Goal: Task Accomplishment & Management: Use online tool/utility

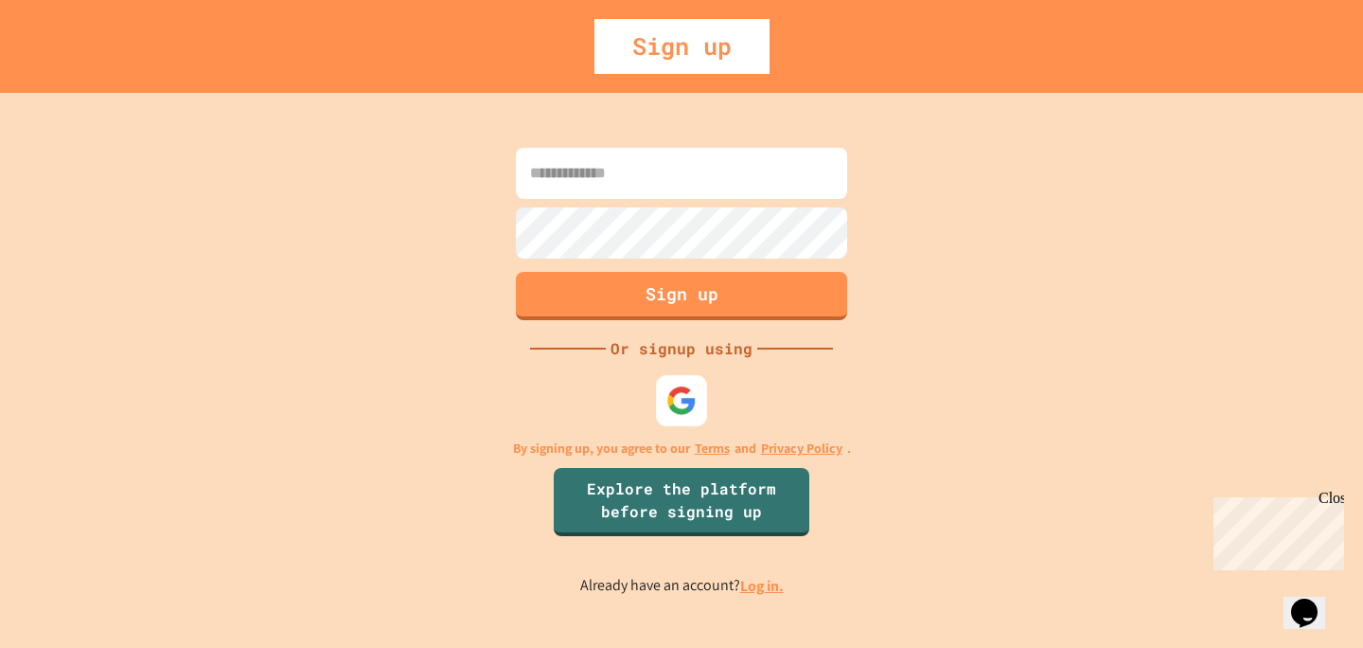
click at [684, 422] on div at bounding box center [681, 400] width 51 height 51
click at [682, 406] on img at bounding box center [681, 400] width 31 height 31
click at [693, 165] on input at bounding box center [681, 173] width 331 height 51
type input "**********"
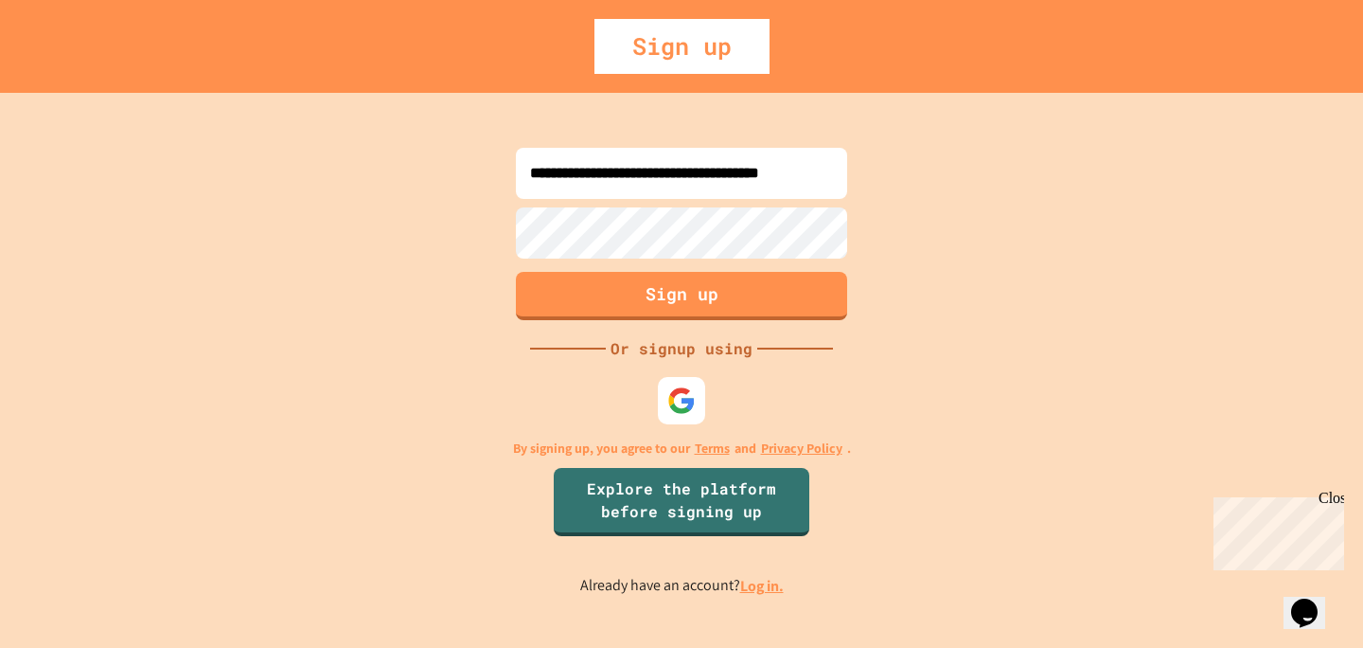
scroll to position [0, 0]
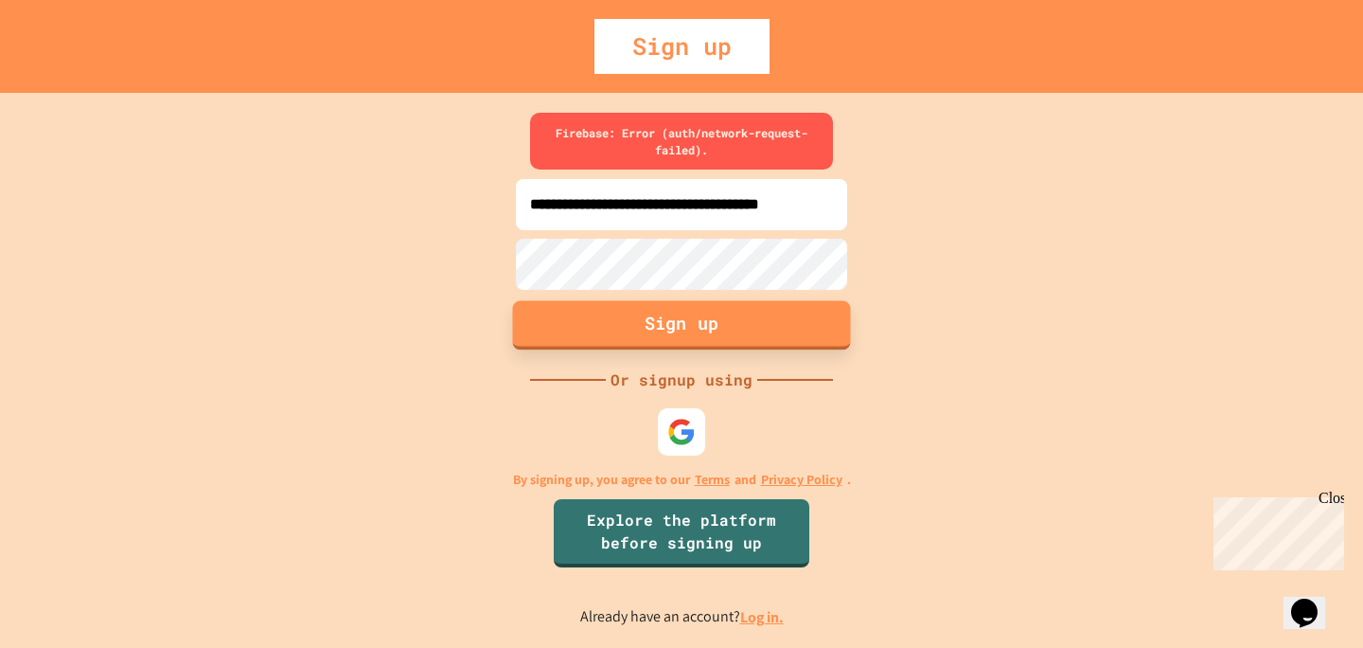
click at [634, 326] on button "Sign up" at bounding box center [682, 324] width 338 height 49
click at [654, 313] on button "Sign up" at bounding box center [682, 324] width 338 height 49
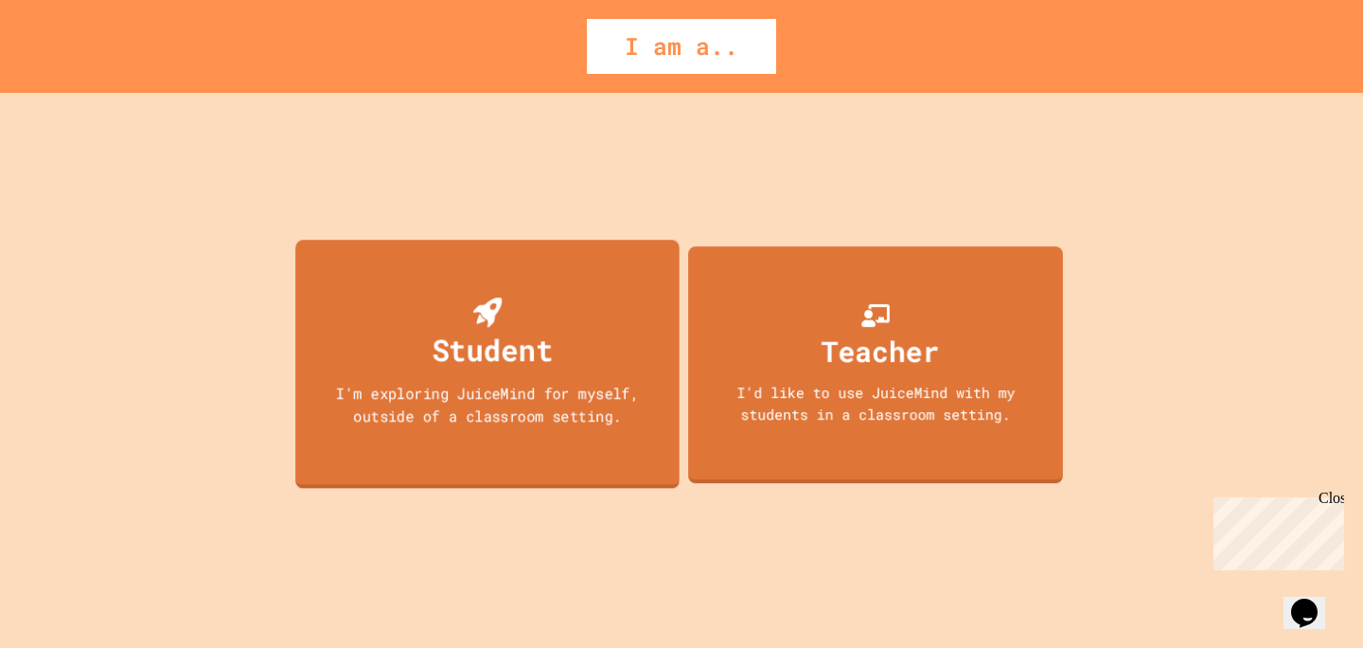
click at [516, 345] on div "Student" at bounding box center [492, 350] width 121 height 44
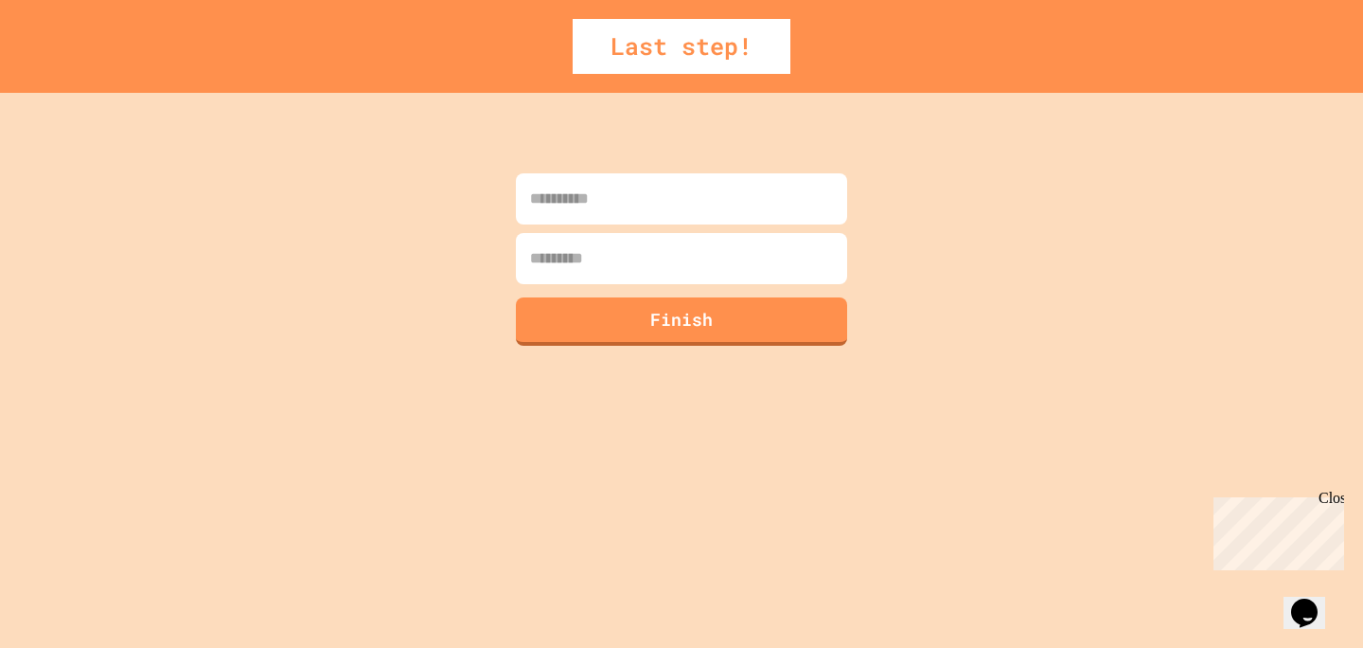
click at [587, 183] on input at bounding box center [681, 198] width 331 height 51
type input "********"
click at [578, 256] on input at bounding box center [681, 258] width 331 height 51
type input "****"
click at [584, 309] on button "Finish" at bounding box center [682, 318] width 338 height 49
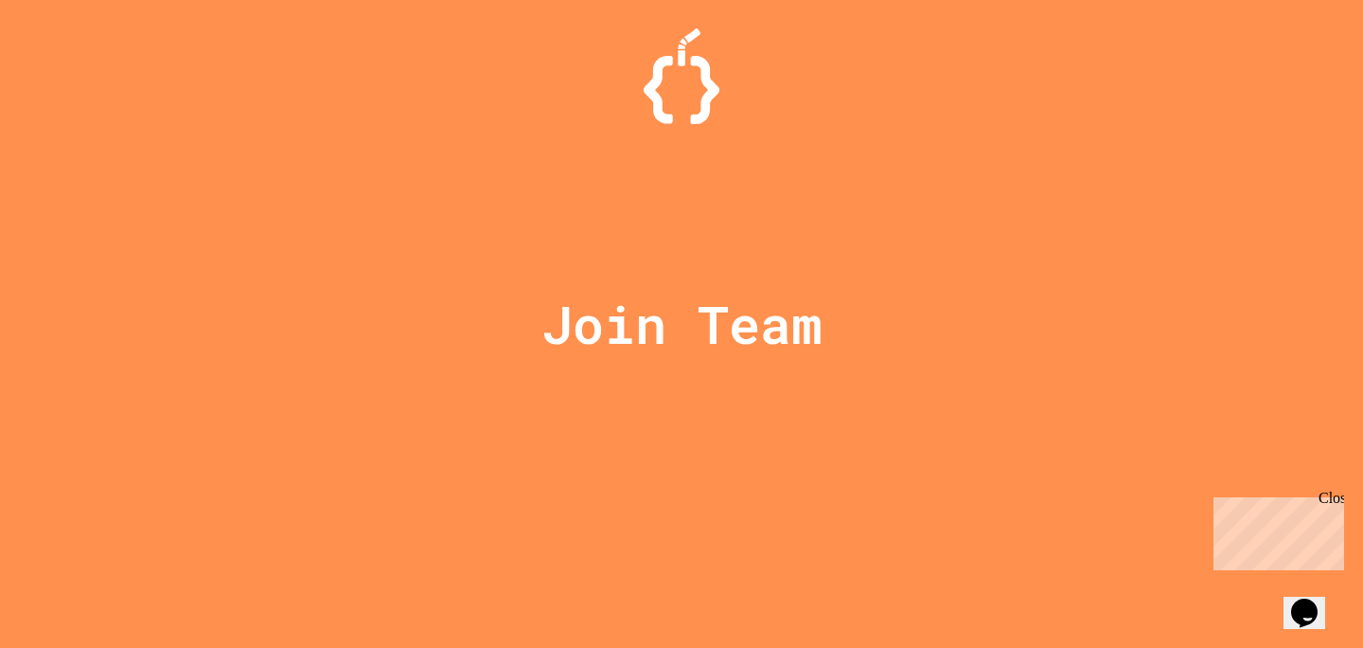
click at [1317, 596] on button "Opens Chat This icon Opens the chat window." at bounding box center [1305, 612] width 42 height 32
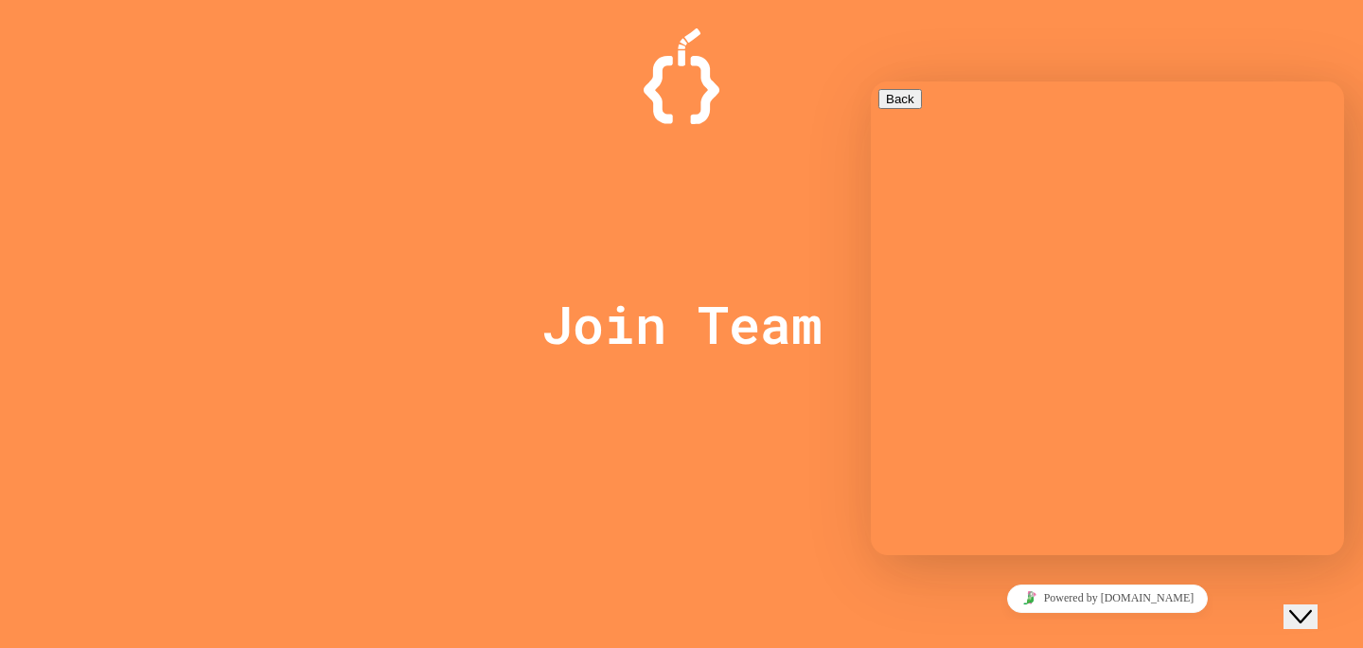
click at [1305, 604] on button "Close Chat This icon closes the chat window." at bounding box center [1301, 616] width 34 height 25
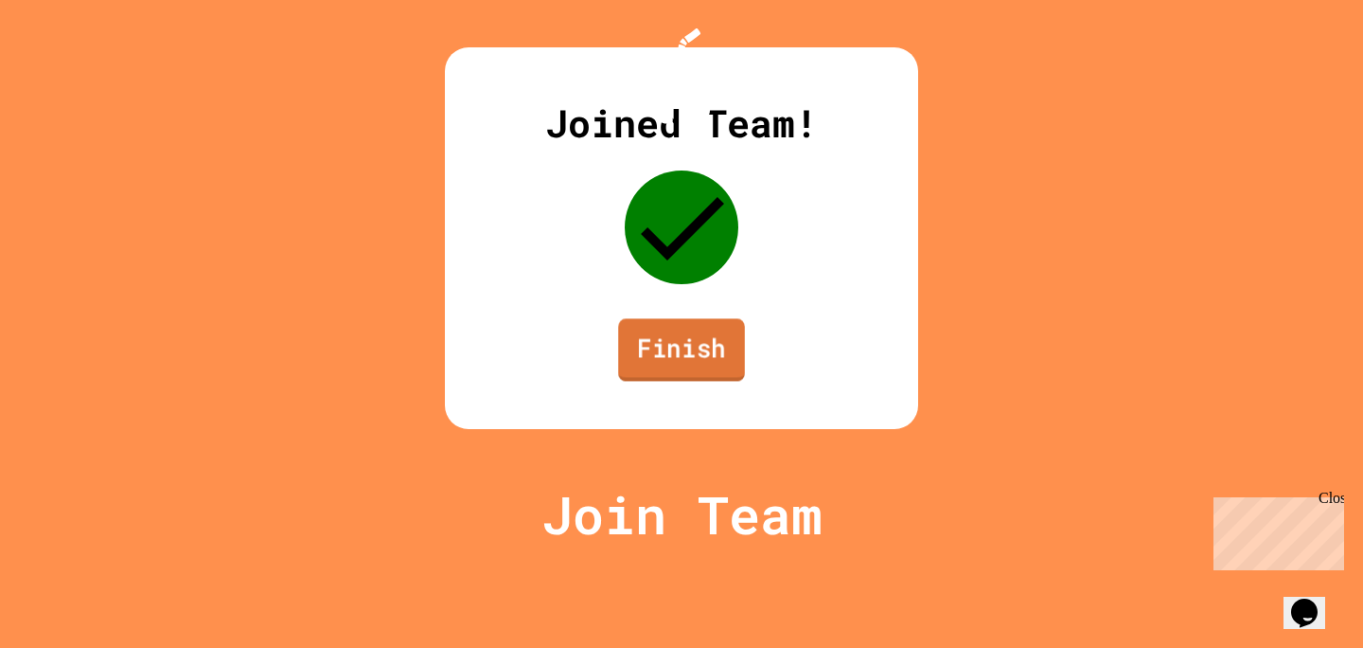
click at [697, 381] on link "Finish" at bounding box center [681, 349] width 127 height 62
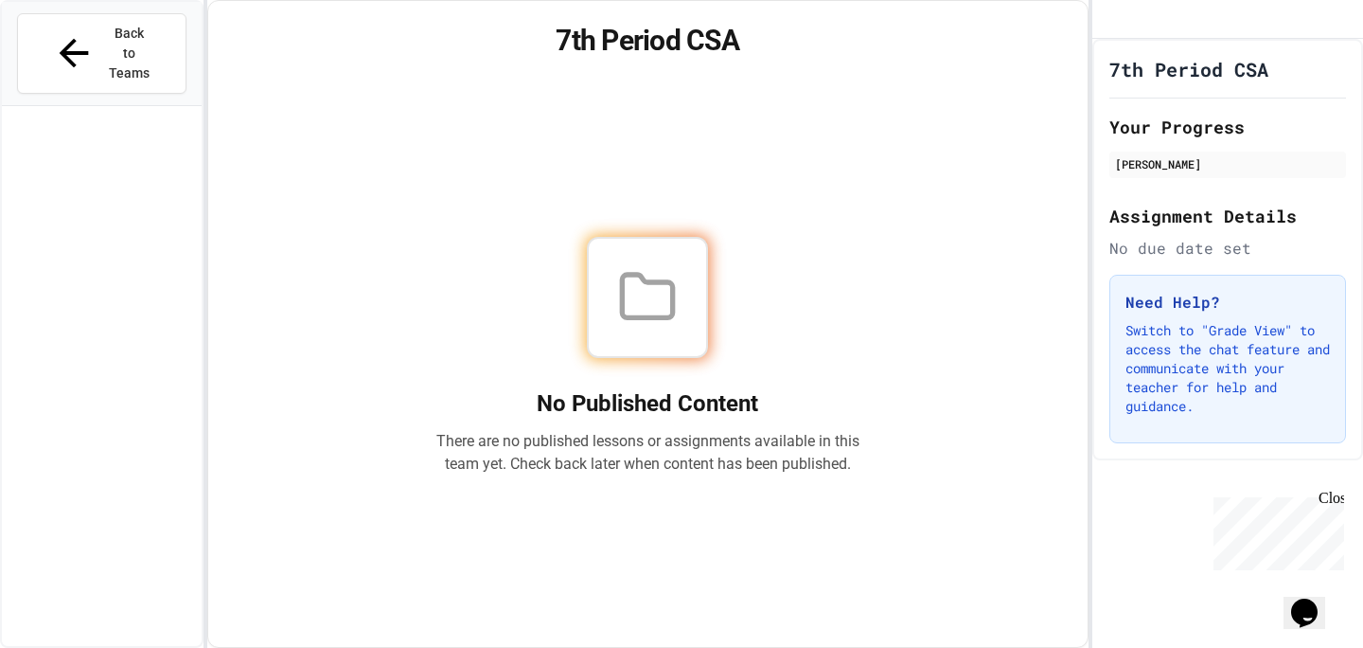
click at [1330, 497] on div "Close" at bounding box center [1331, 501] width 24 height 24
click at [107, 33] on span "Back to Teams" at bounding box center [129, 54] width 44 height 60
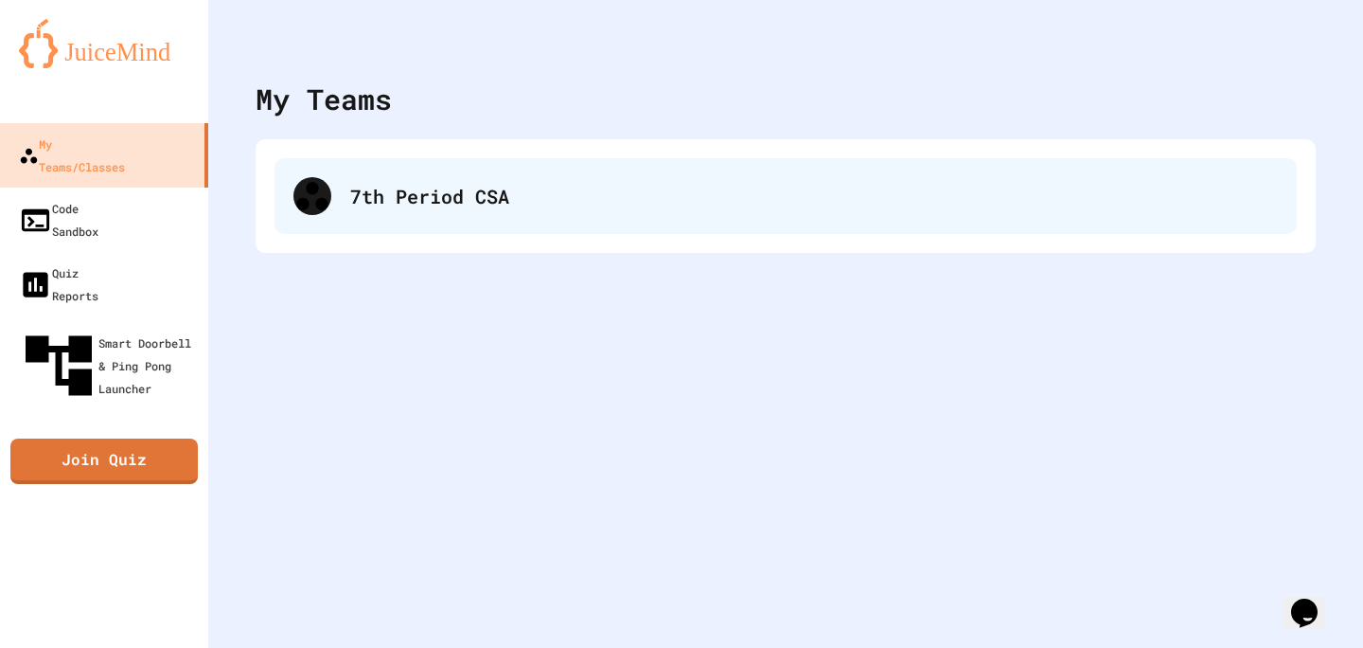
click at [322, 188] on icon at bounding box center [312, 196] width 38 height 38
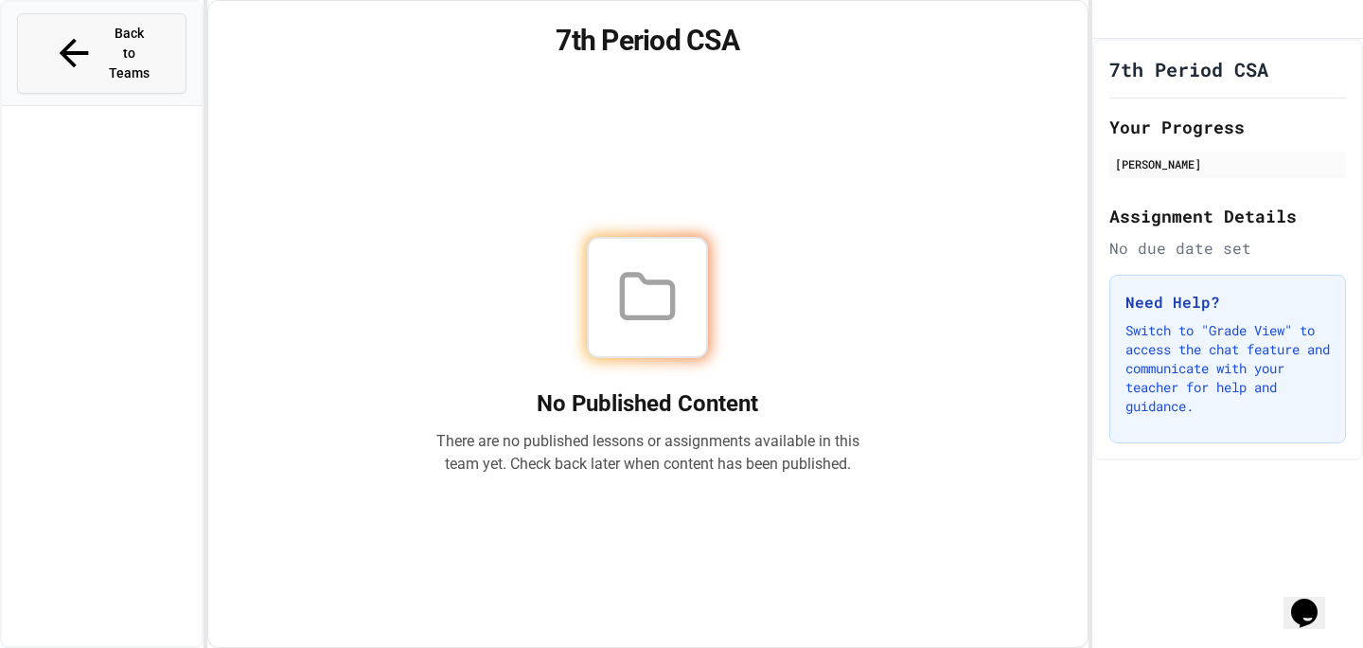
click at [31, 31] on button "Back to Teams" at bounding box center [101, 53] width 169 height 80
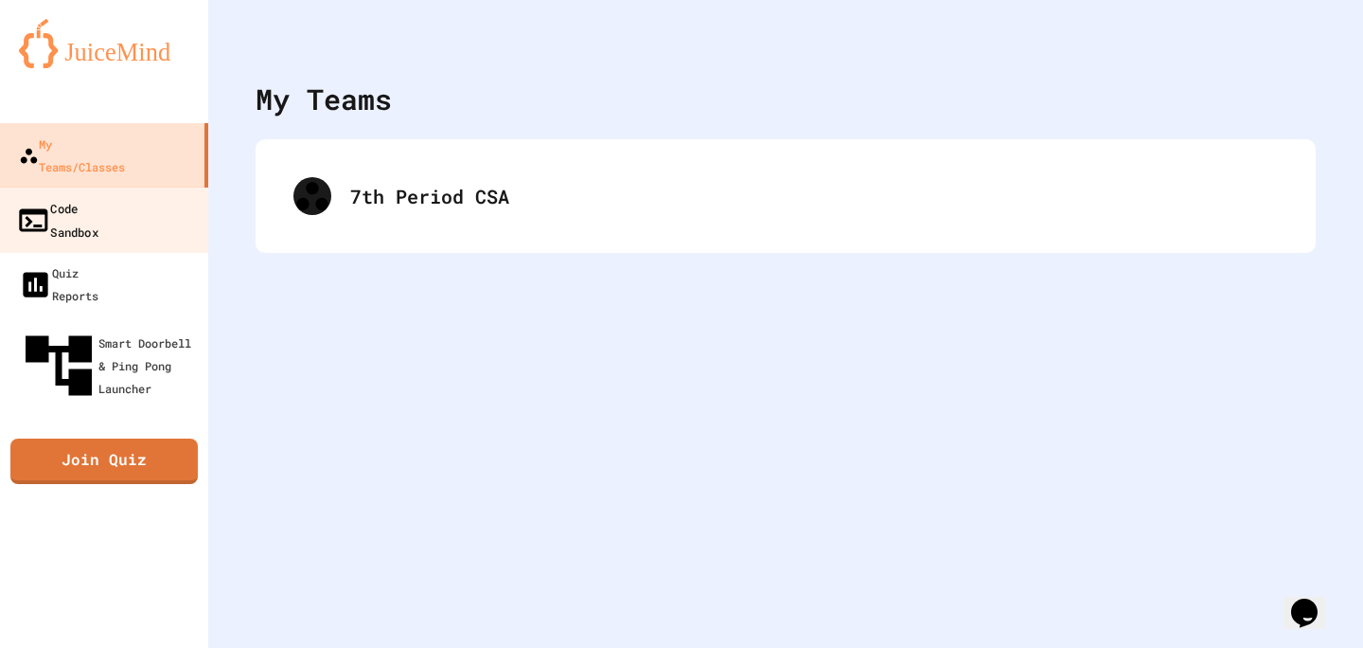
click at [58, 196] on div "Code Sandbox" at bounding box center [57, 219] width 82 height 46
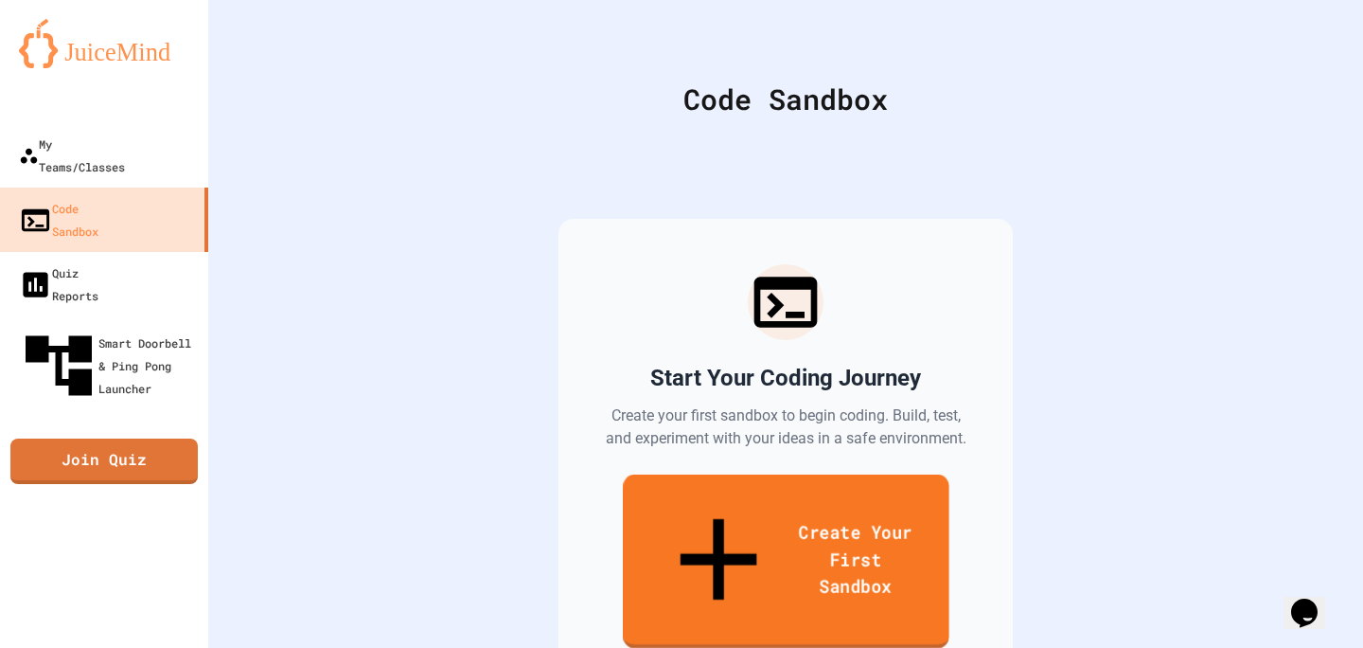
click at [746, 509] on link "Create Your First Sandbox" at bounding box center [786, 561] width 326 height 174
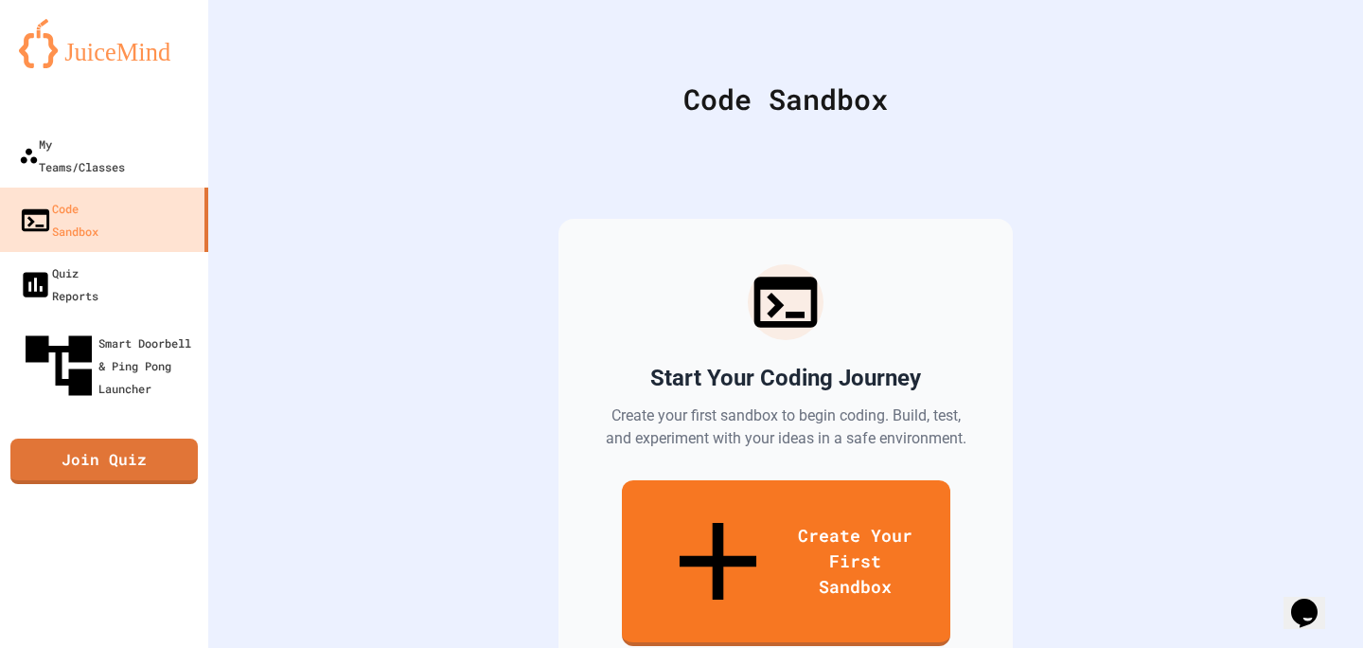
type input "*"
type input "*********"
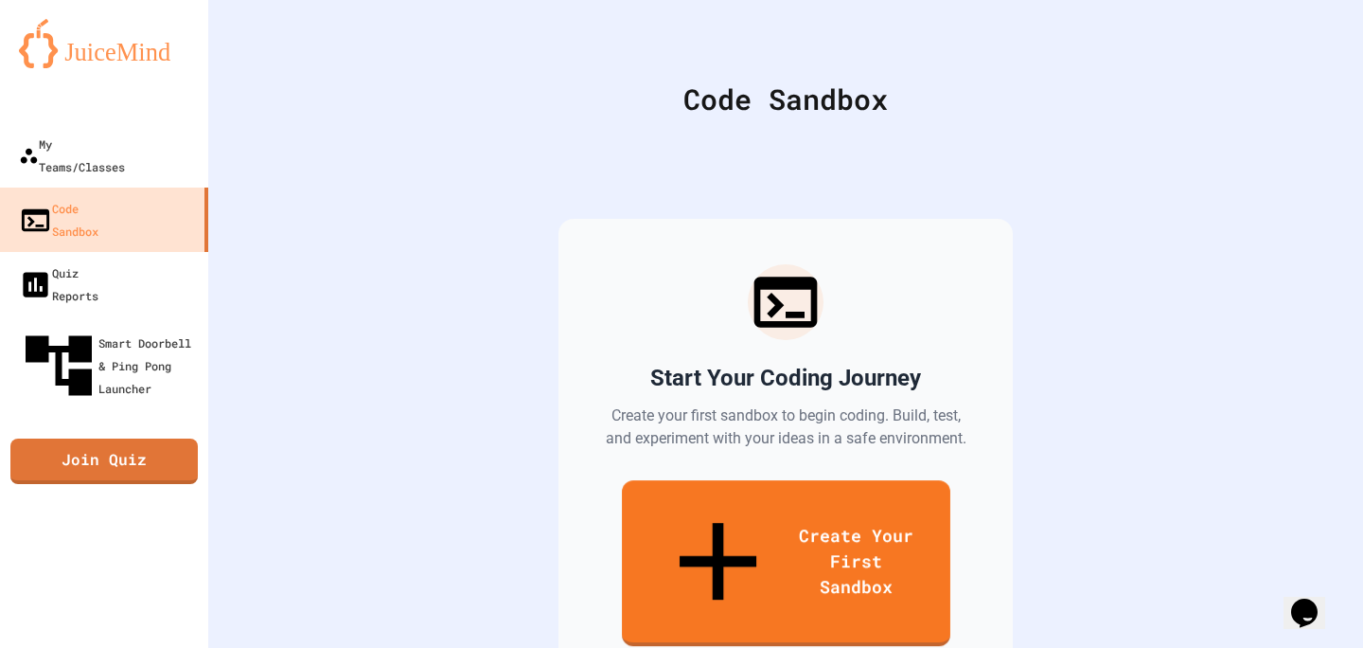
click at [739, 167] on div "Start Your Coding Journey Create your first sandbox to begin coding. Build, tes…" at bounding box center [786, 455] width 1060 height 624
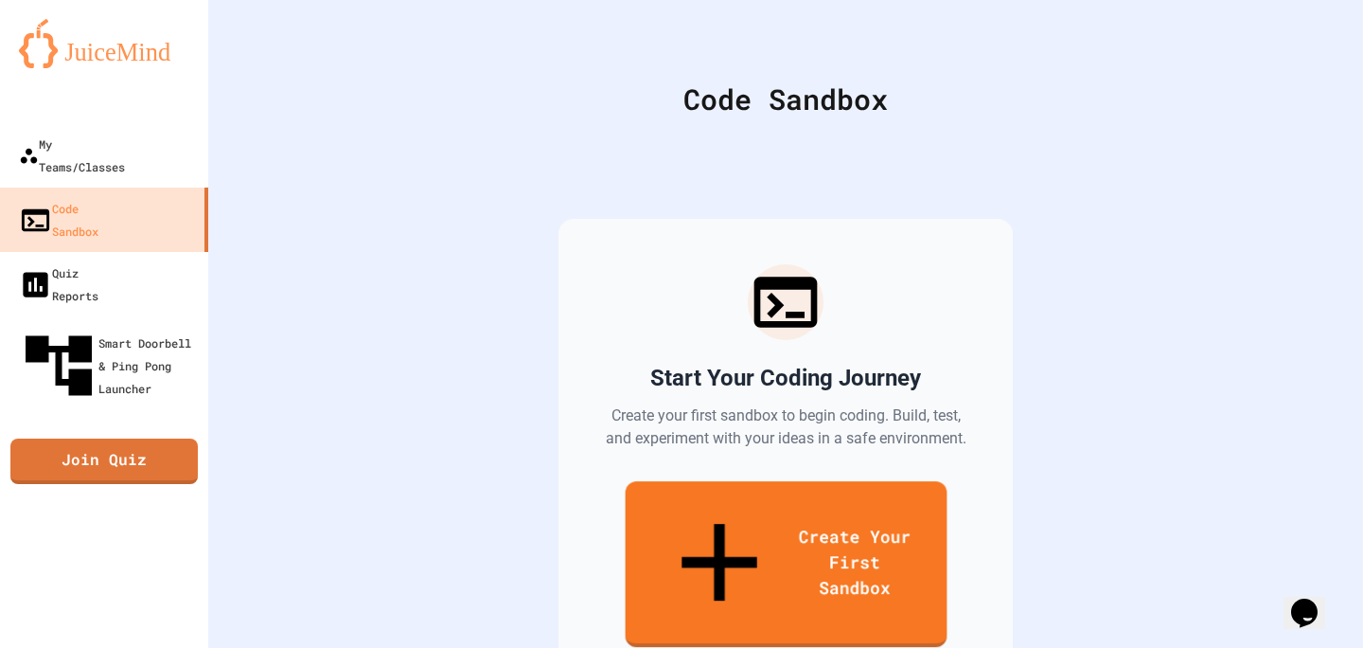
click at [738, 568] on div "Start Your Coding Journey Create your first sandbox to begin coding. Build, tes…" at bounding box center [786, 455] width 454 height 472
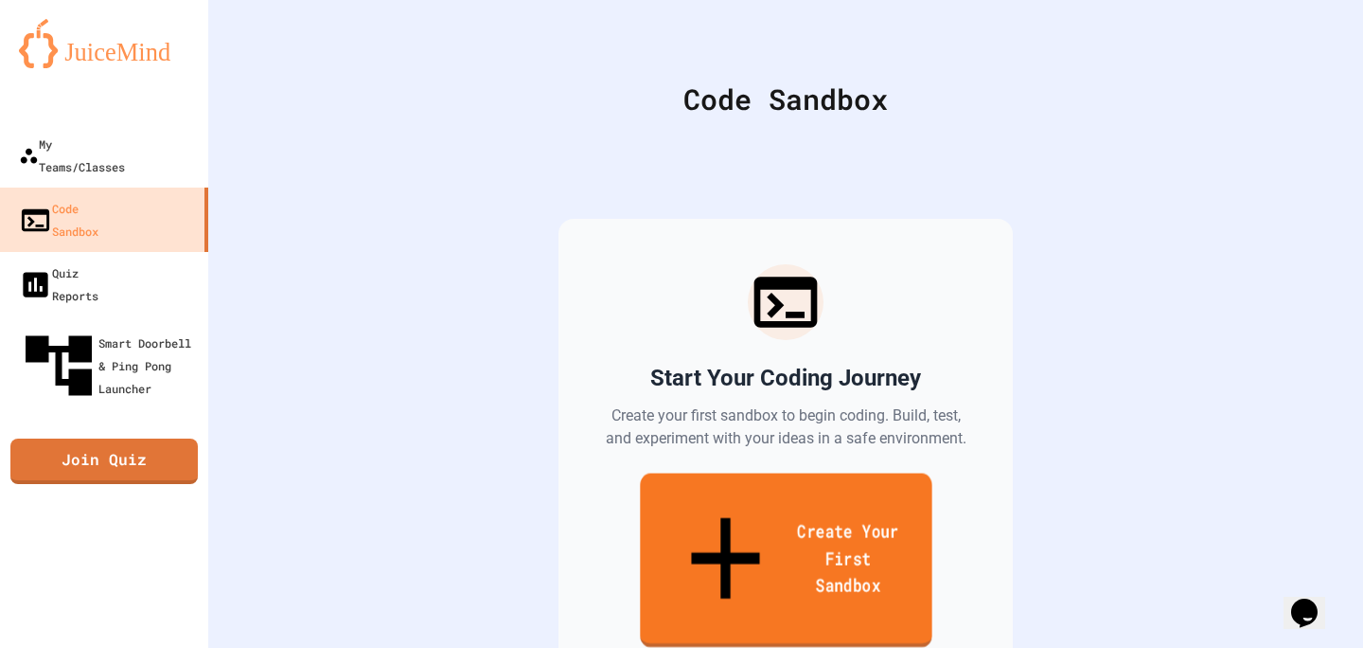
click at [724, 526] on link "Create Your First Sandbox" at bounding box center [786, 560] width 292 height 174
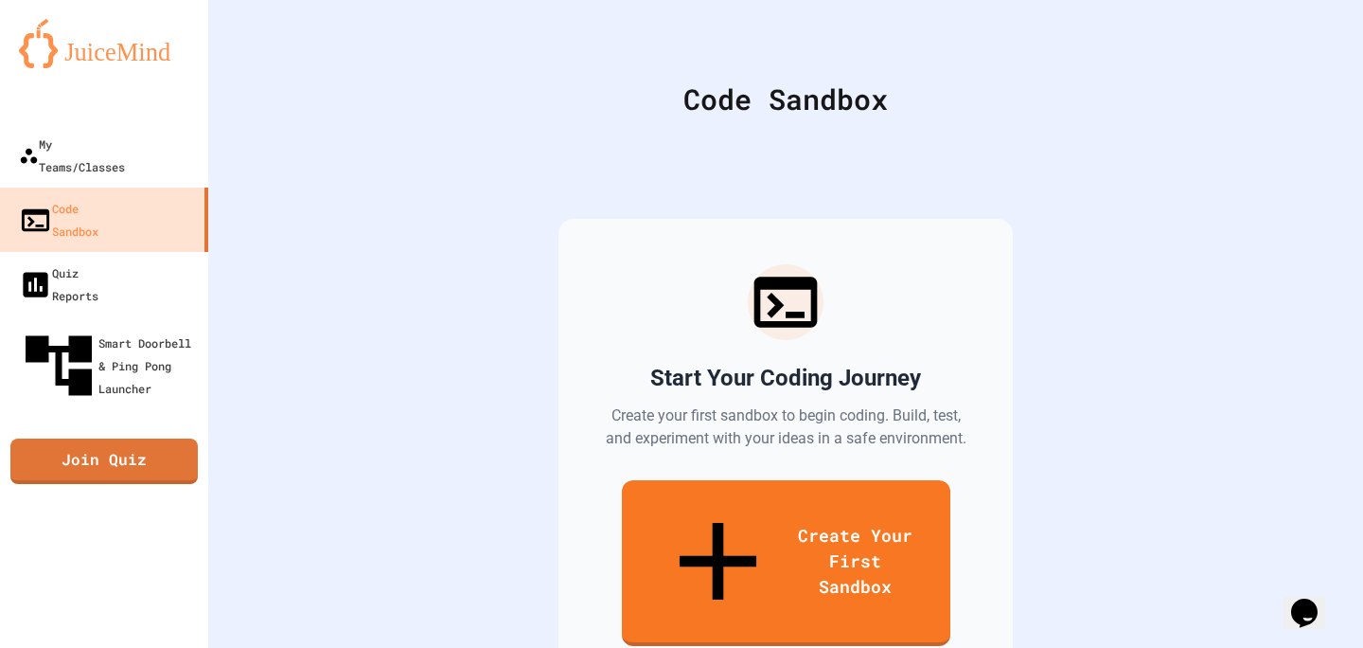
type input "*********"
click at [1311, 51] on icon "My Account" at bounding box center [1320, 60] width 18 height 18
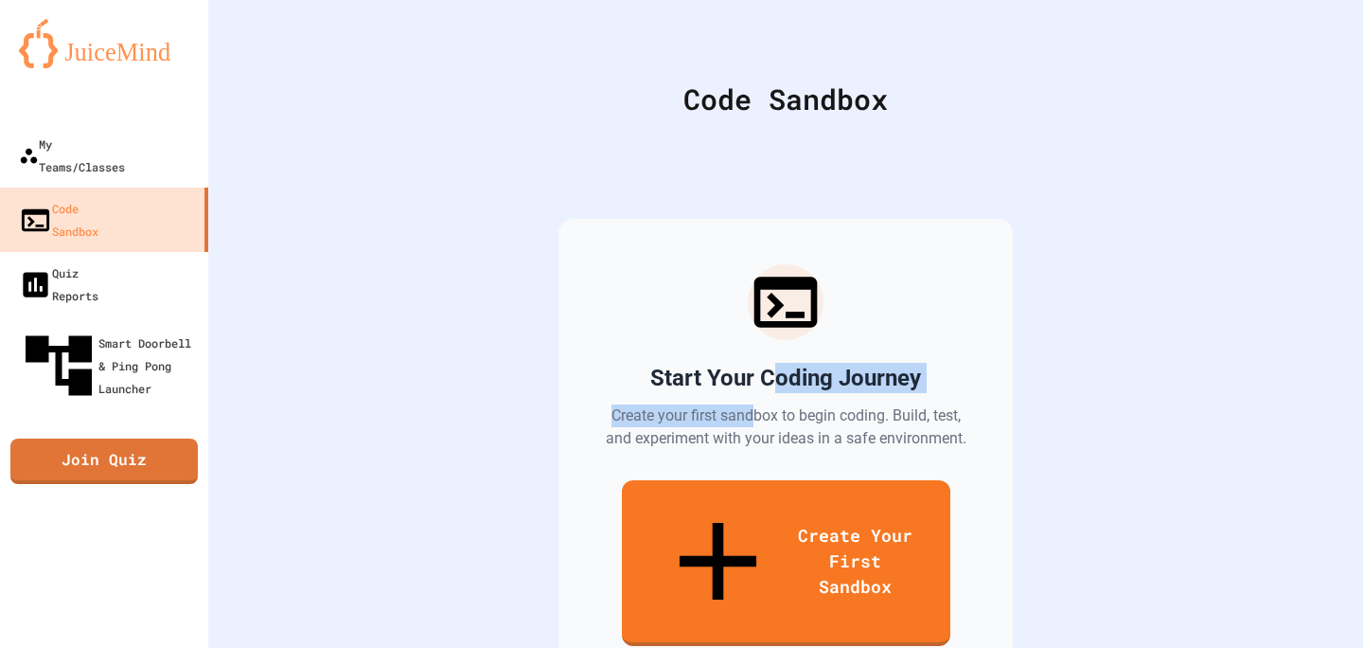
drag, startPoint x: 769, startPoint y: 389, endPoint x: 746, endPoint y: 414, distance: 33.5
click at [746, 414] on div "Start Your Coding Journey Create your first sandbox to begin coding. Build, tes…" at bounding box center [786, 455] width 454 height 472
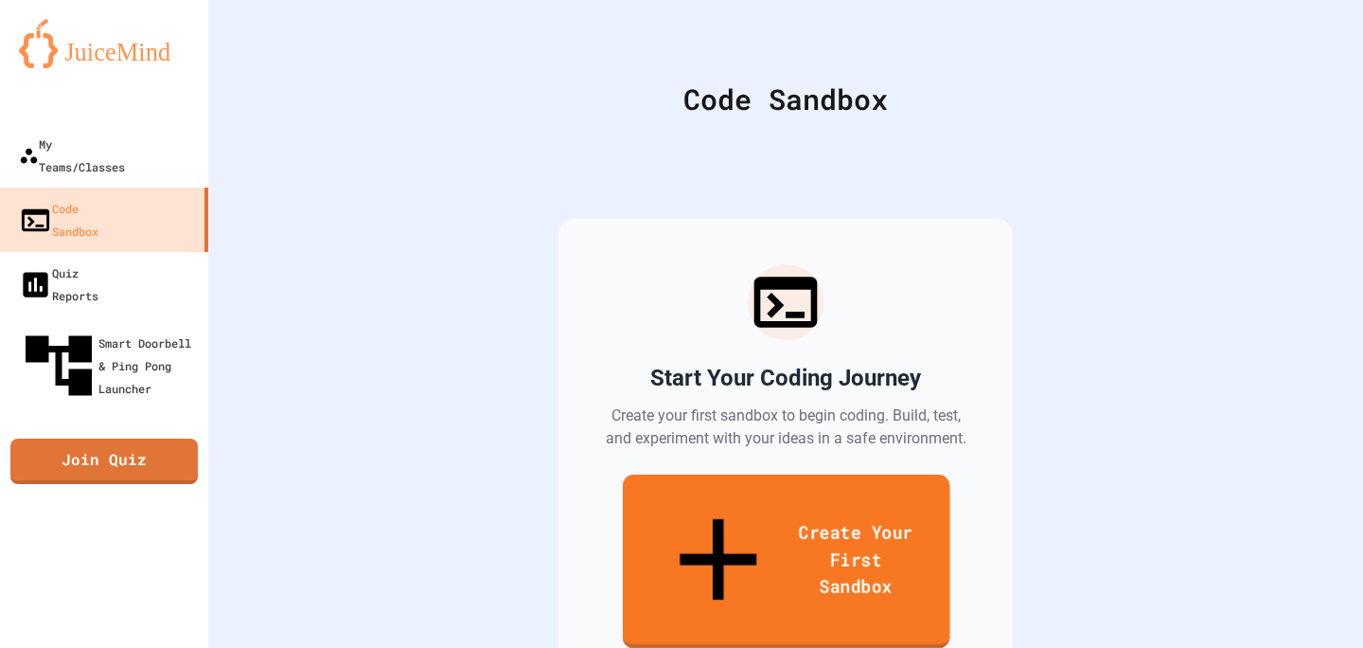
click at [723, 524] on link "Create Your First Sandbox" at bounding box center [786, 561] width 328 height 174
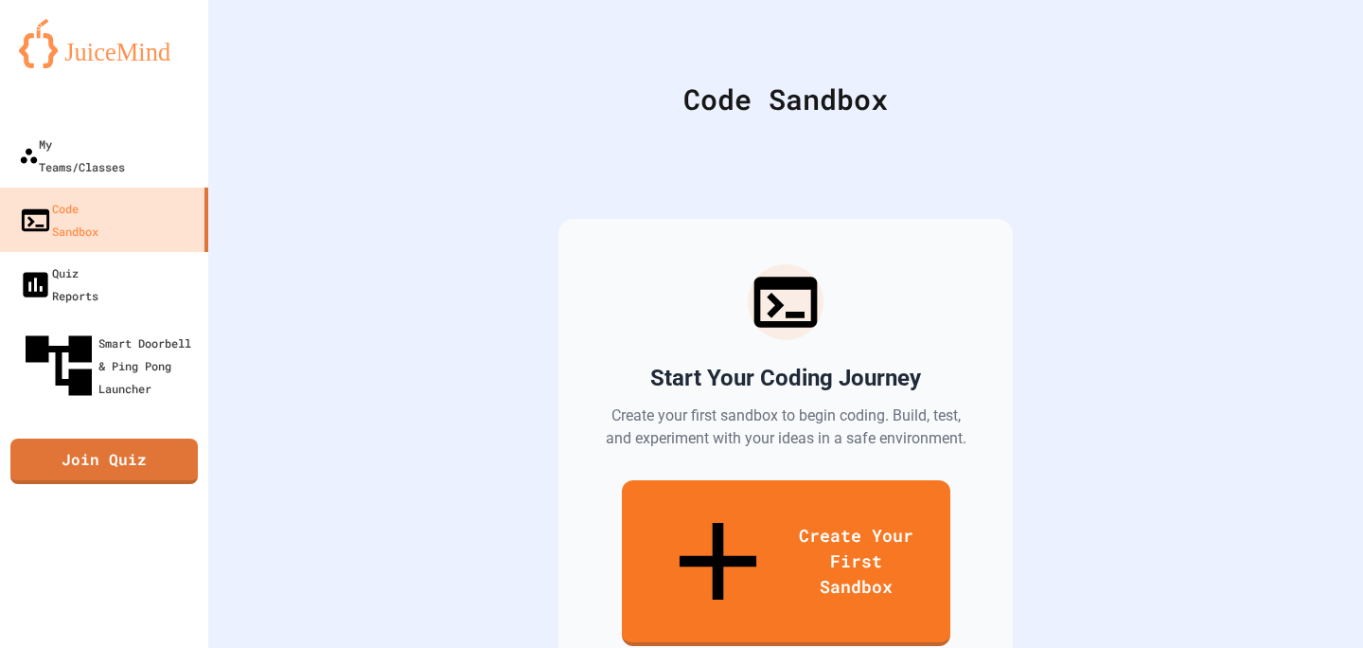
type input "*********"
click at [1306, 46] on icon "My Account" at bounding box center [1306, 46] width 0 height 0
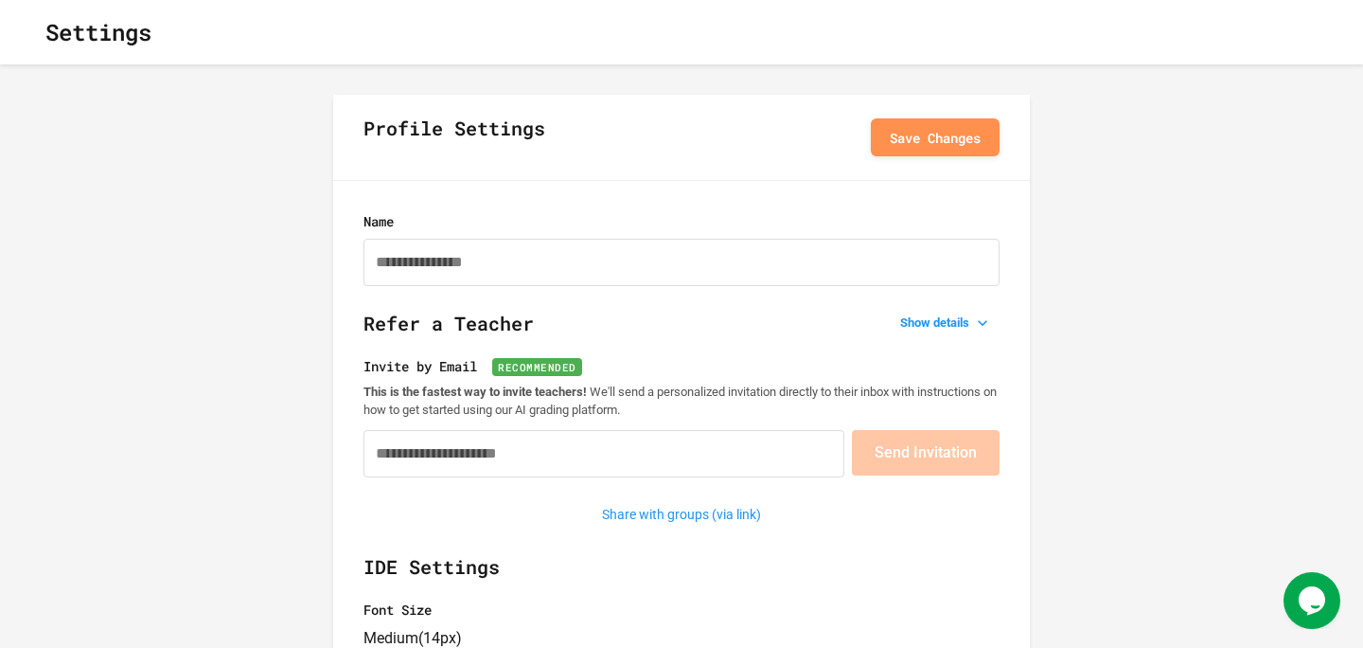
type input "**********"
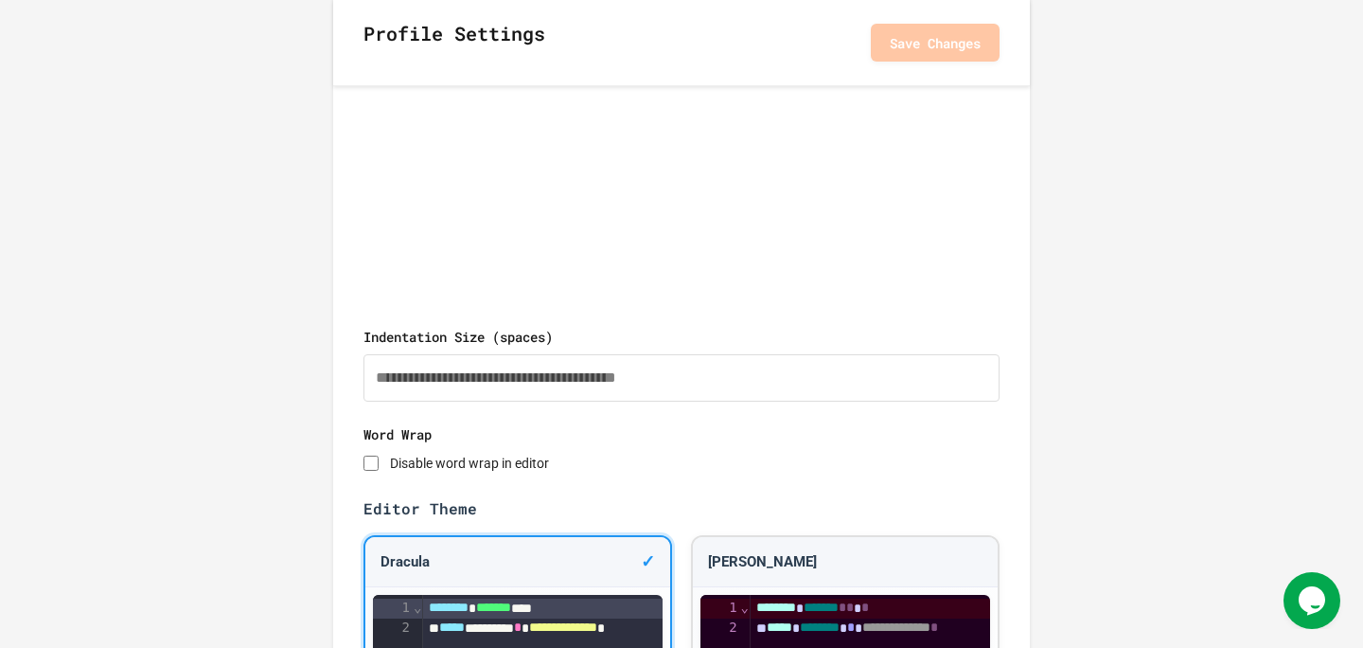
scroll to position [1058, 0]
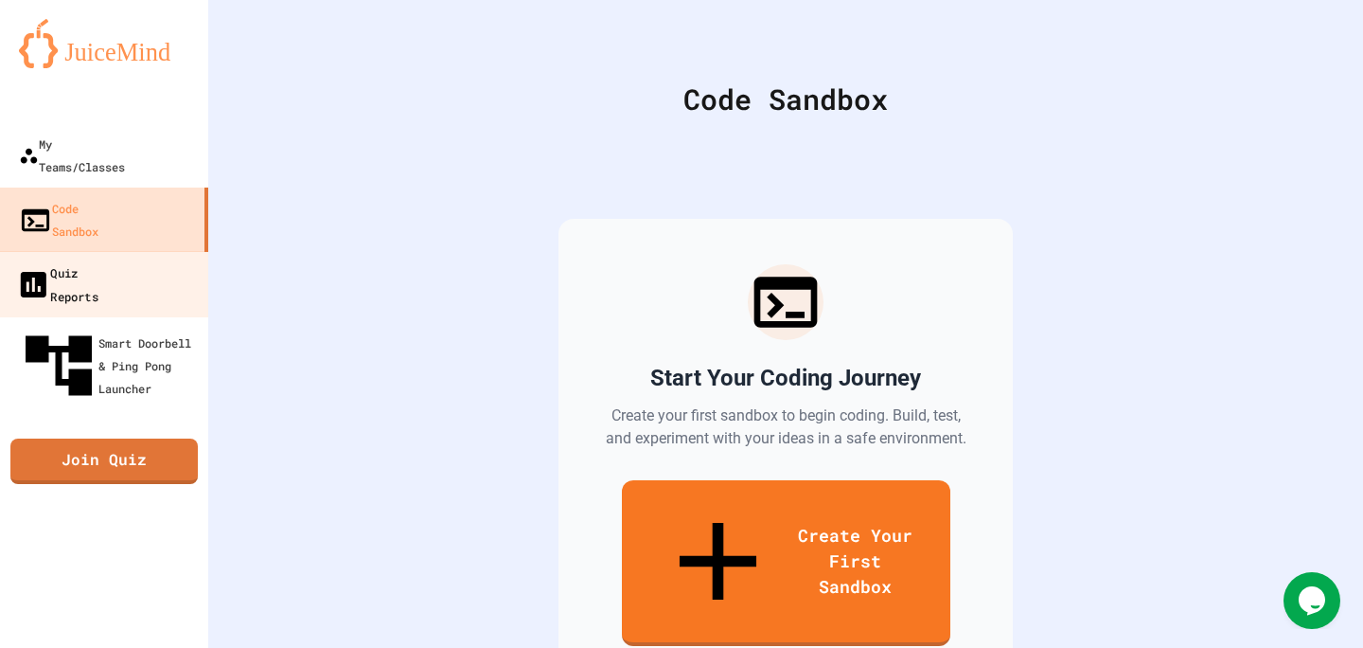
click at [48, 260] on div "Quiz Reports" at bounding box center [57, 283] width 82 height 46
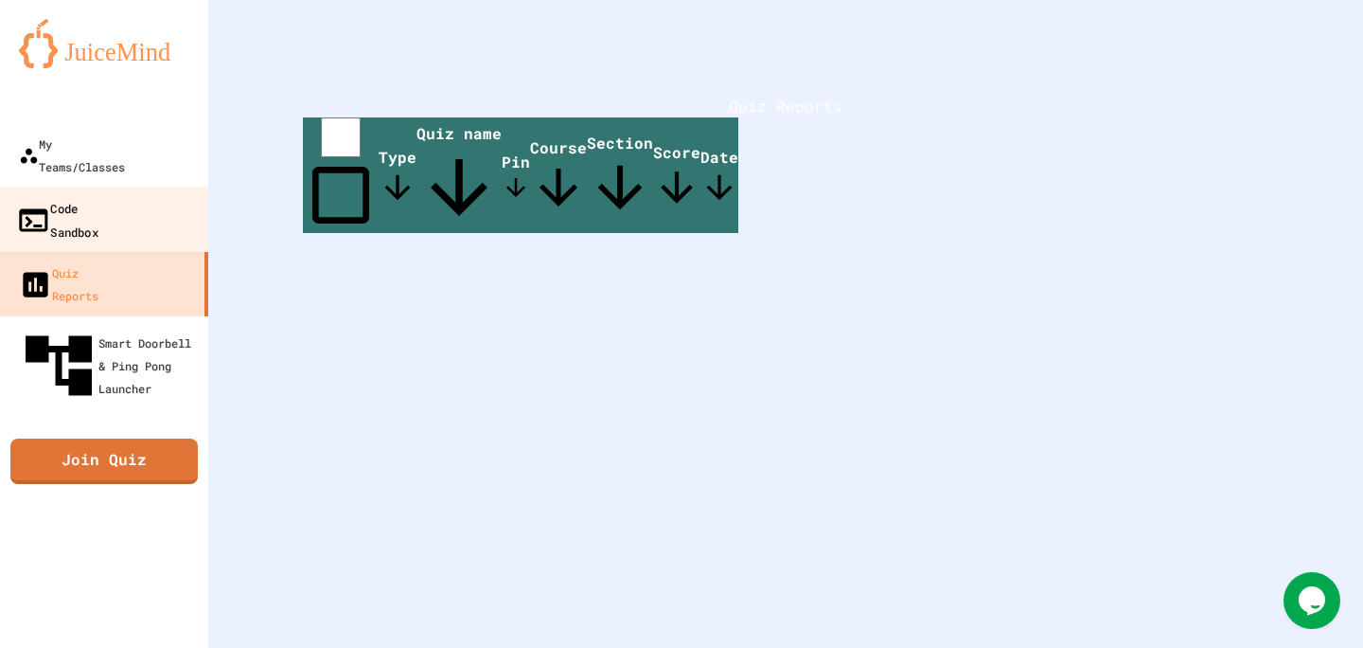
click at [50, 196] on div "Code Sandbox" at bounding box center [57, 219] width 82 height 46
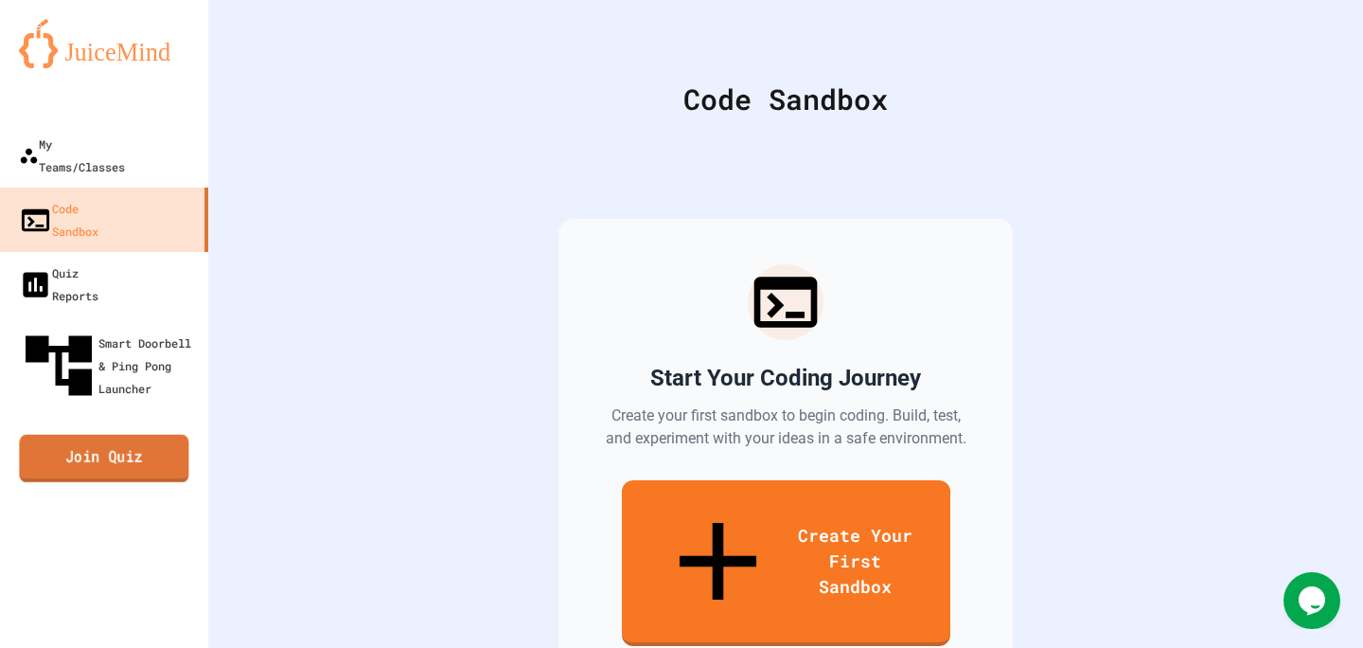
click at [92, 435] on link "Join Quiz" at bounding box center [103, 458] width 169 height 47
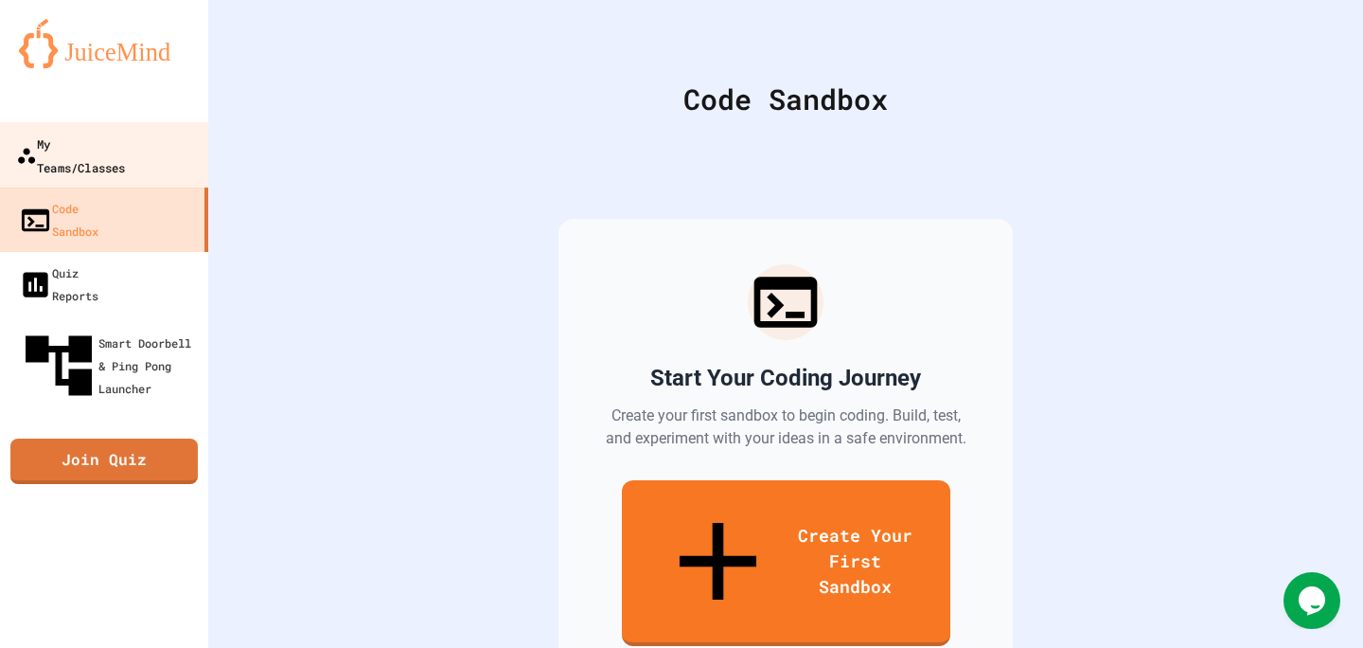
click at [72, 135] on div "My Teams/Classes" at bounding box center [70, 155] width 109 height 46
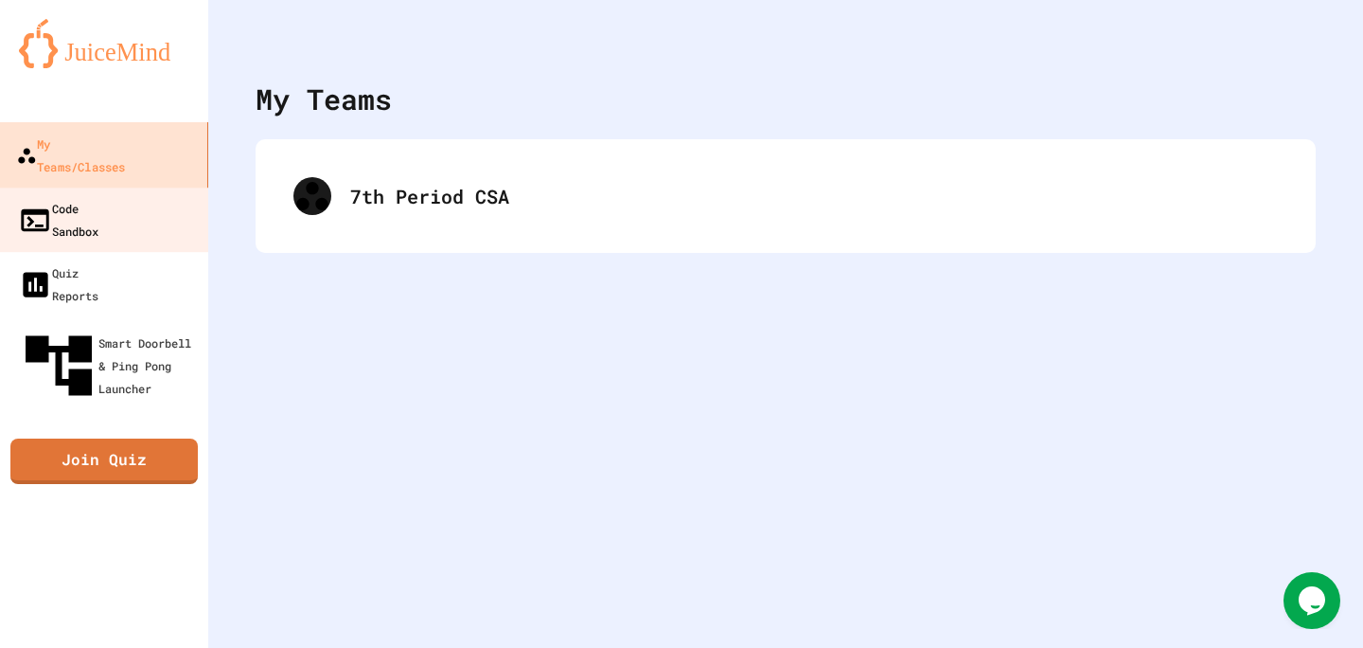
click at [80, 187] on link "Code Sandbox" at bounding box center [103, 219] width 209 height 64
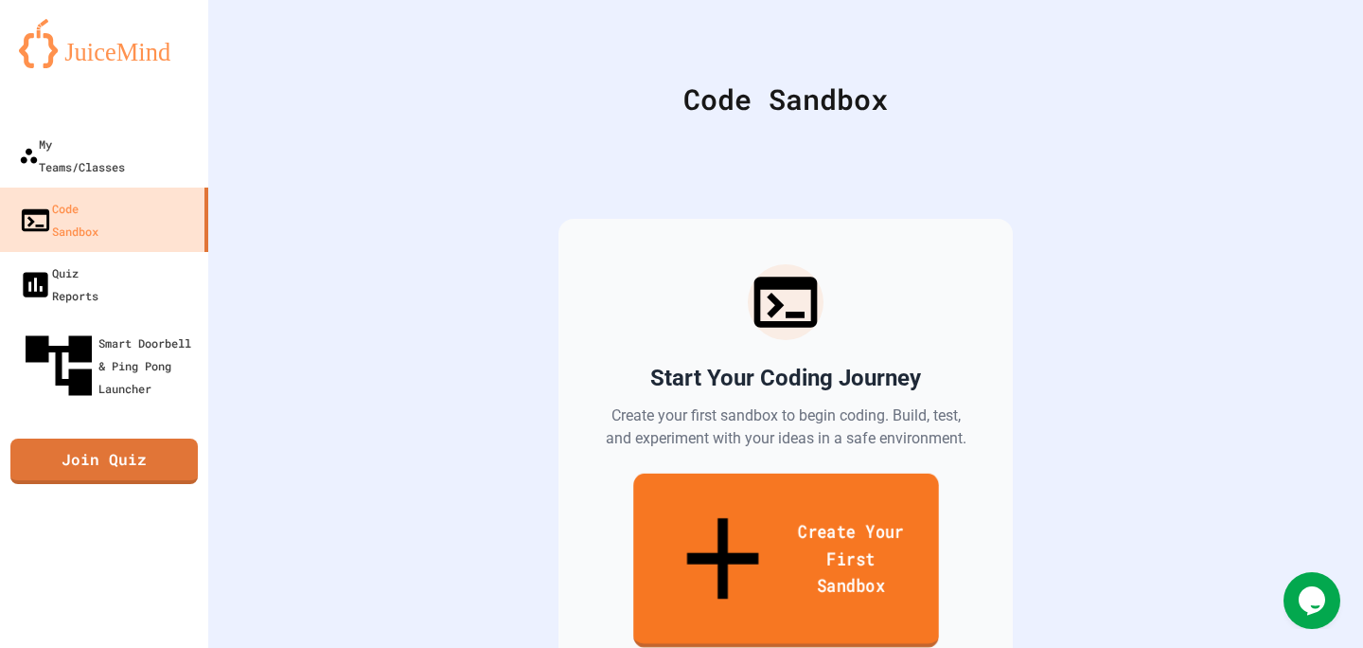
click at [684, 514] on link "Create Your First Sandbox" at bounding box center [786, 560] width 306 height 174
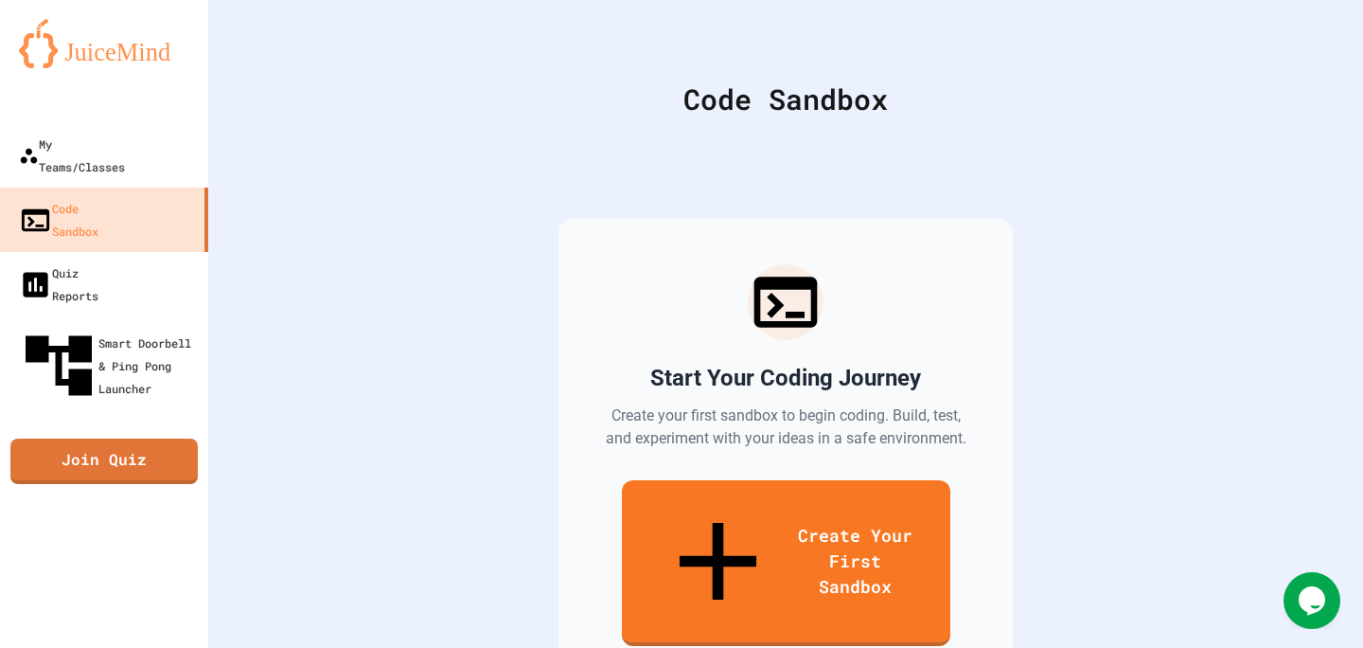
type input "*"
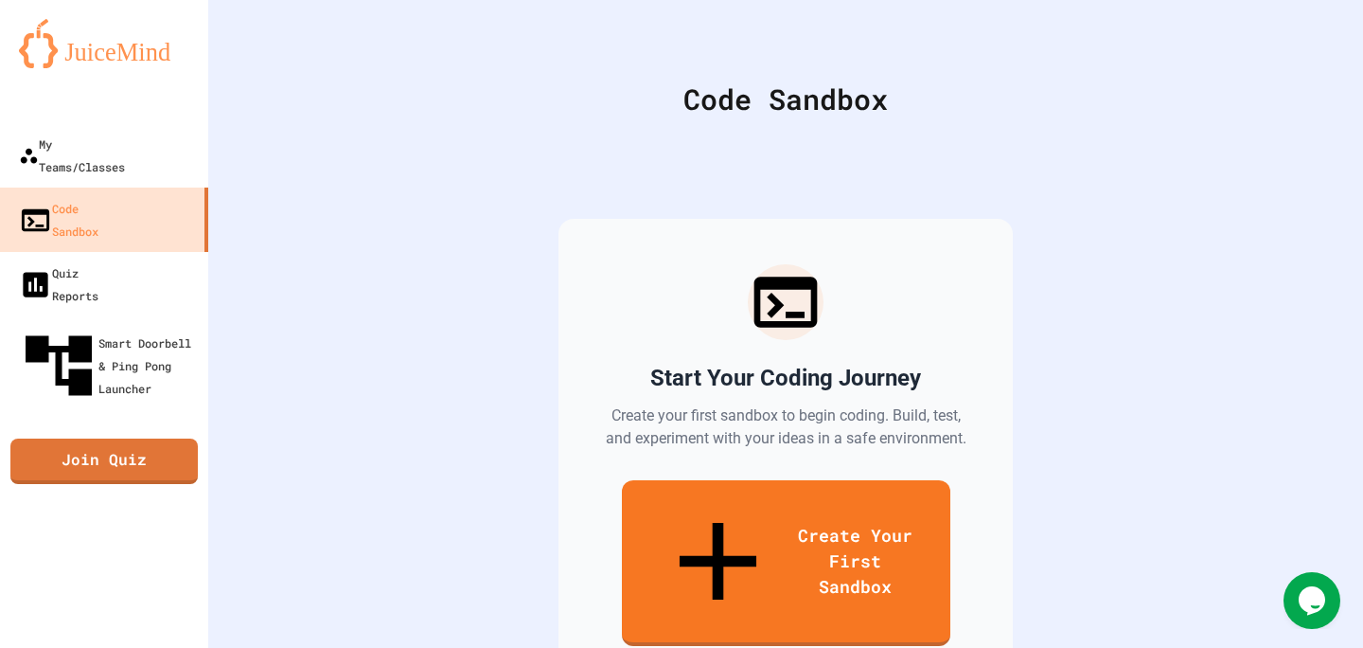
type input "**********"
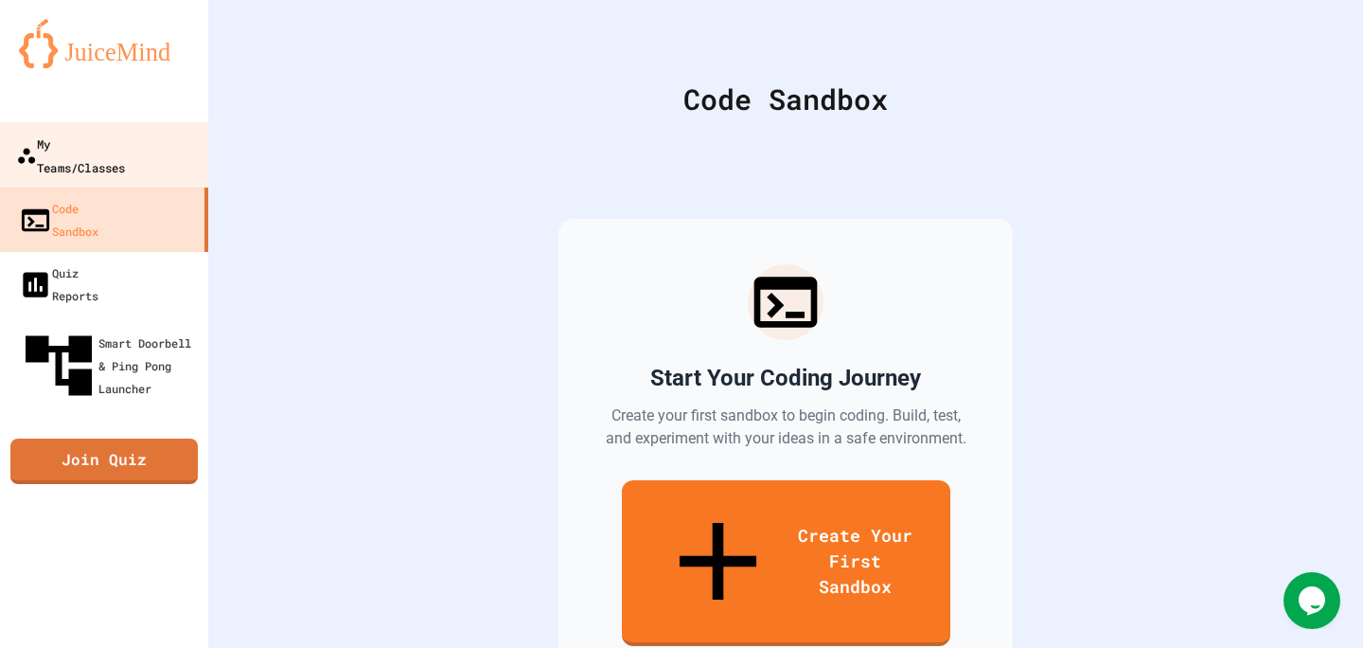
click at [94, 136] on div "My Teams/Classes" at bounding box center [70, 155] width 109 height 46
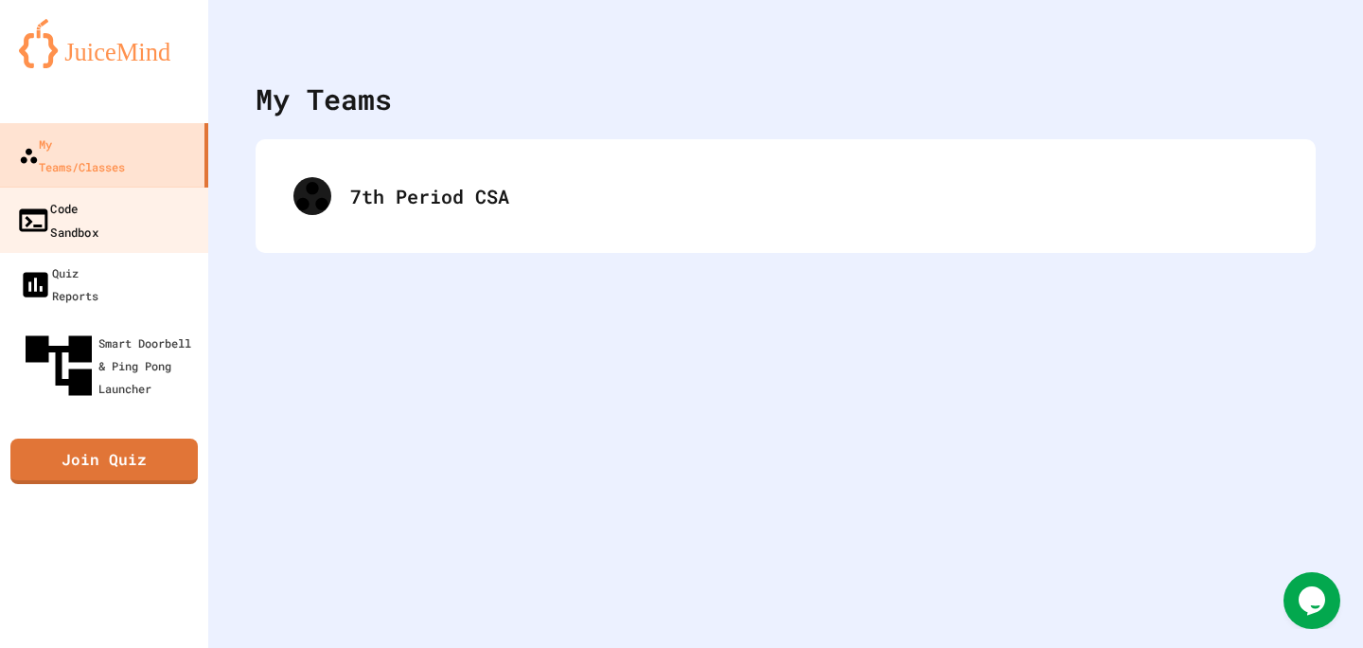
click at [98, 196] on div "Code Sandbox" at bounding box center [57, 219] width 82 height 46
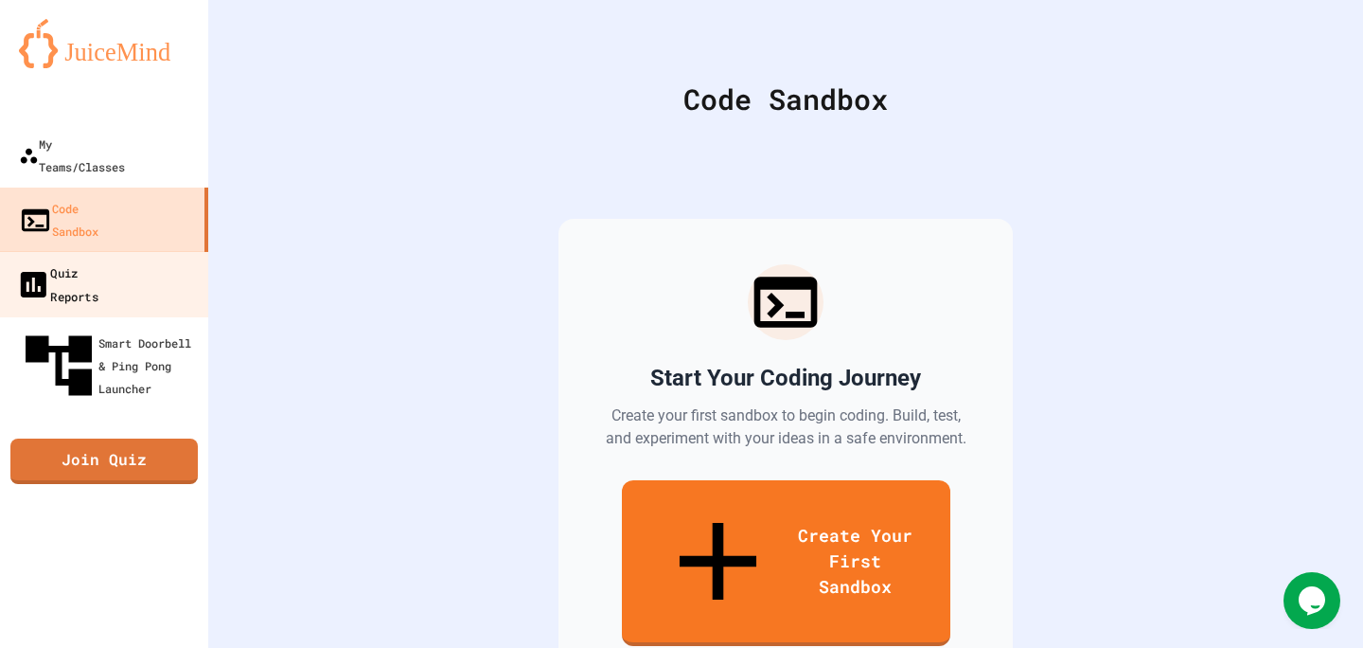
click at [110, 251] on link "Quiz Reports" at bounding box center [104, 284] width 215 height 66
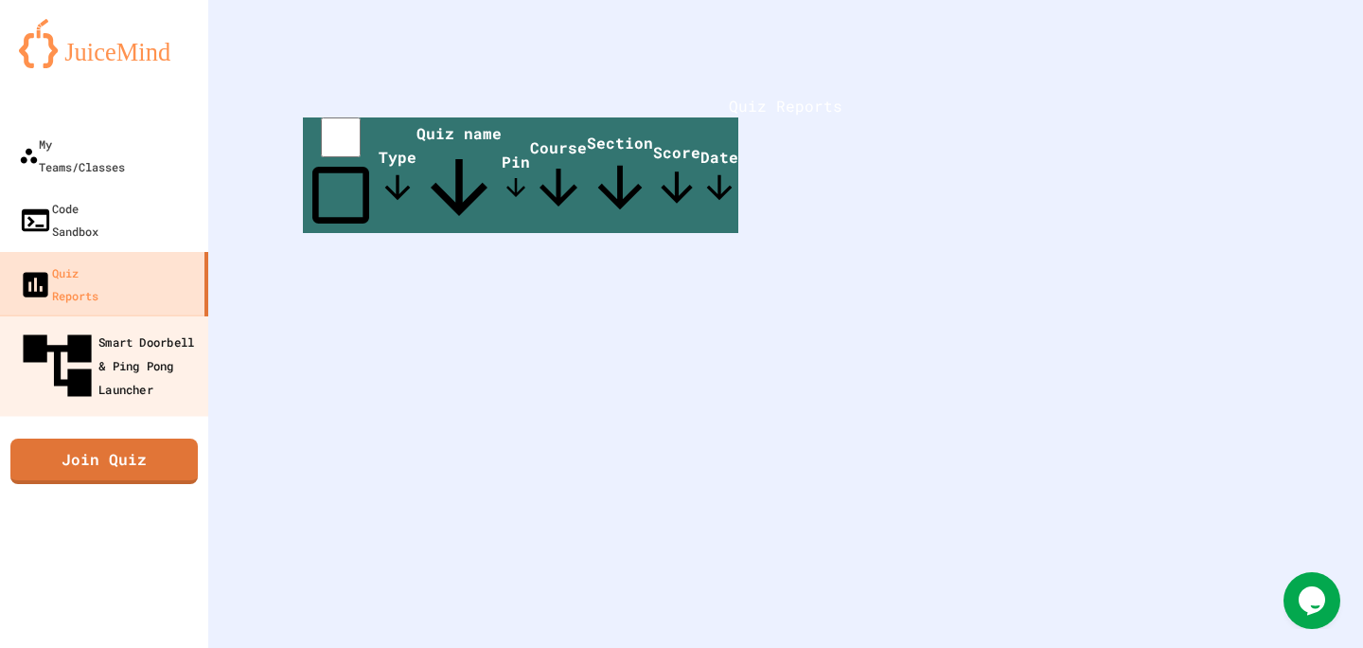
click at [115, 325] on div "Smart Doorbell & Ping Pong Launcher" at bounding box center [109, 366] width 187 height 82
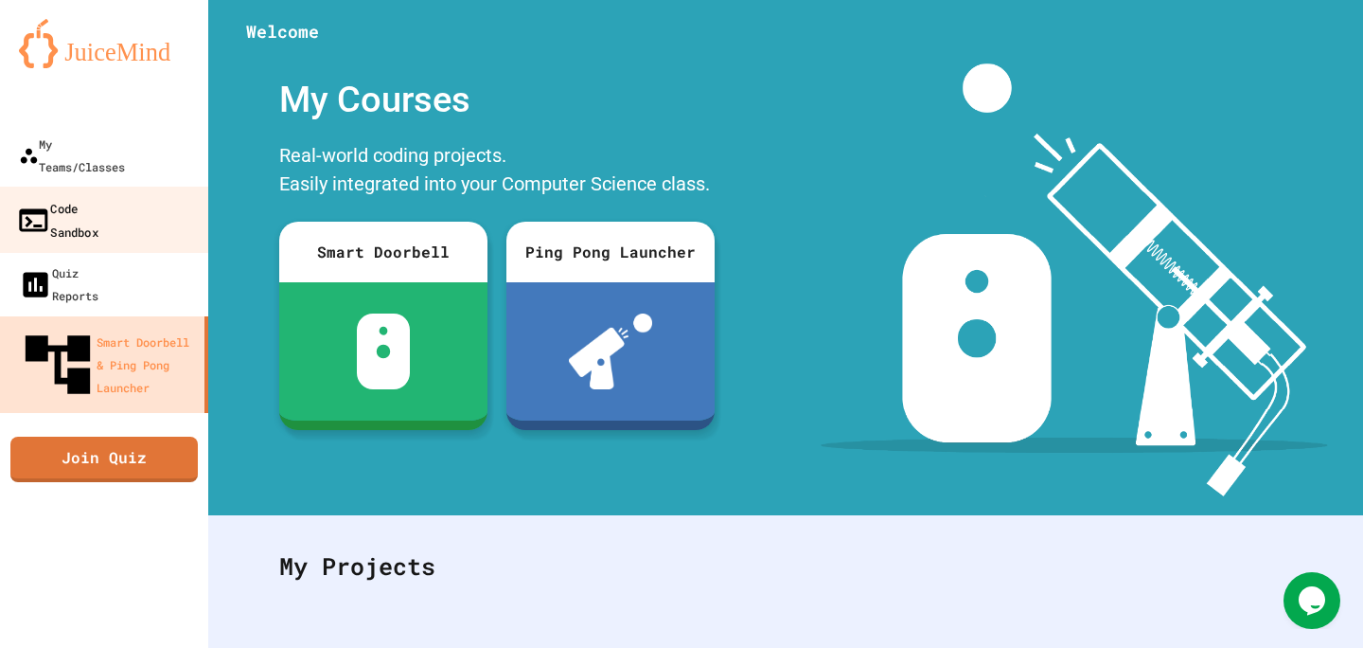
click at [98, 196] on div "Code Sandbox" at bounding box center [57, 219] width 82 height 46
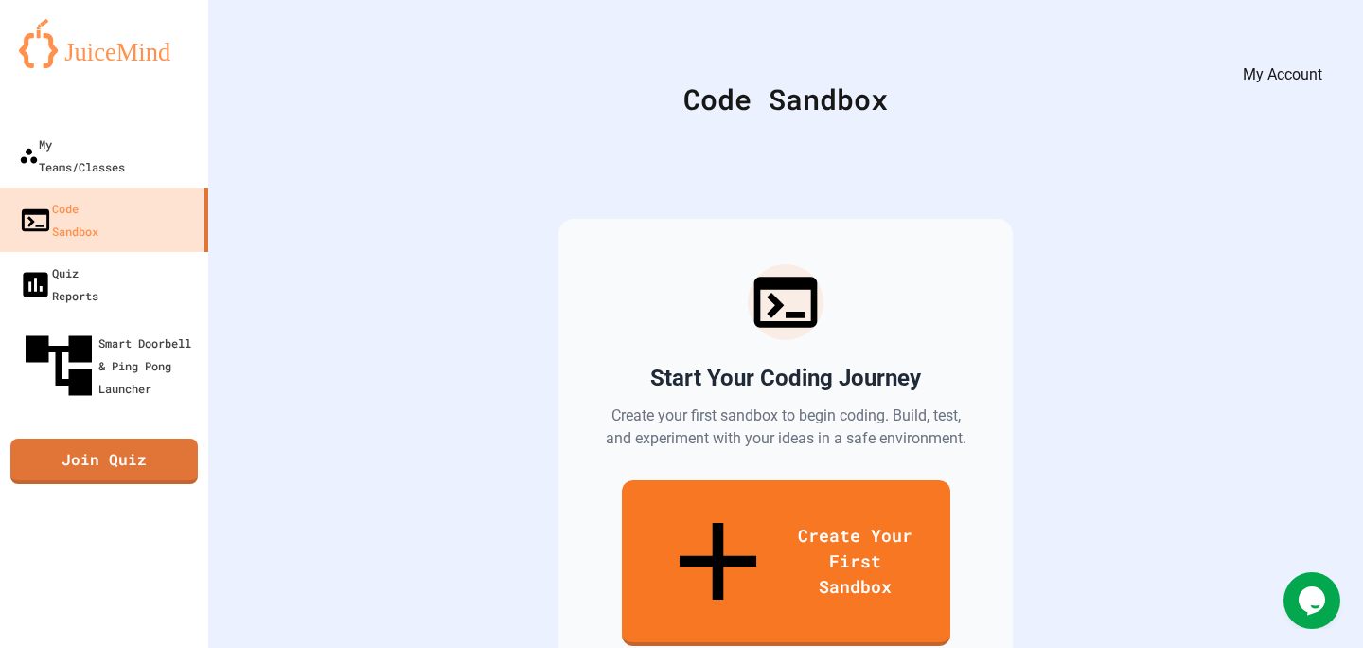
click at [1306, 46] on button "My Account" at bounding box center [1306, 46] width 0 height 0
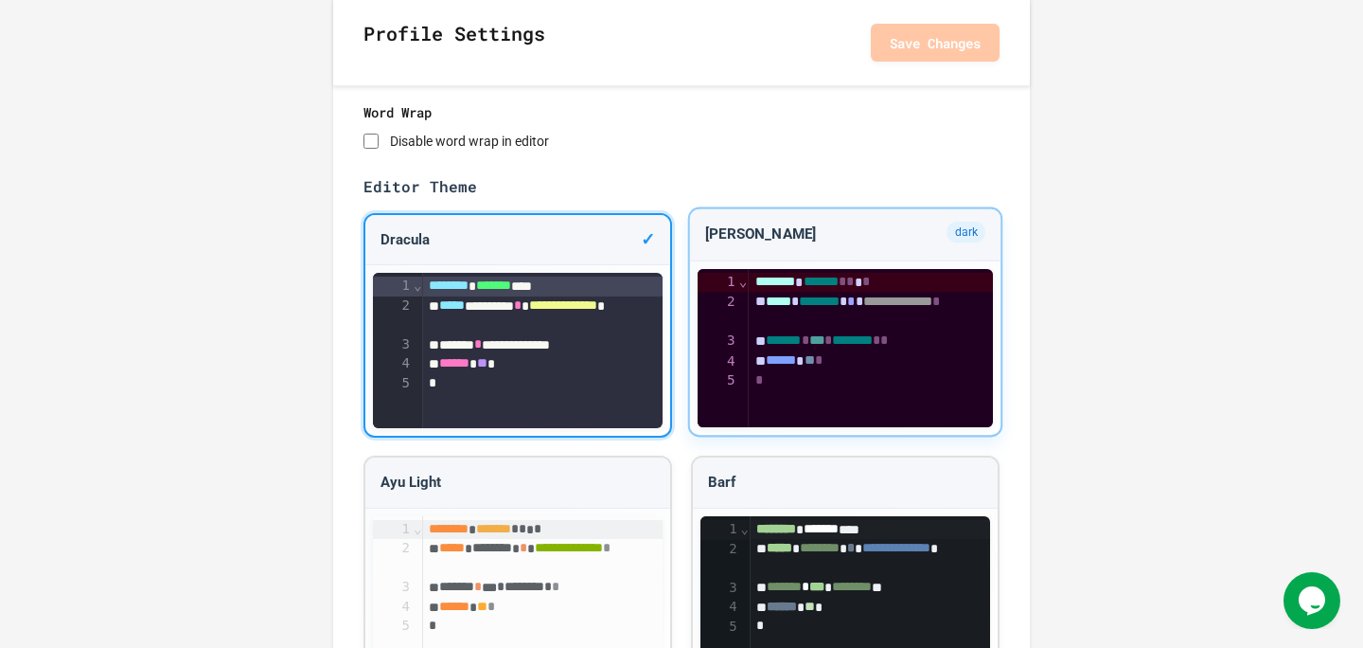
scroll to position [1372, 0]
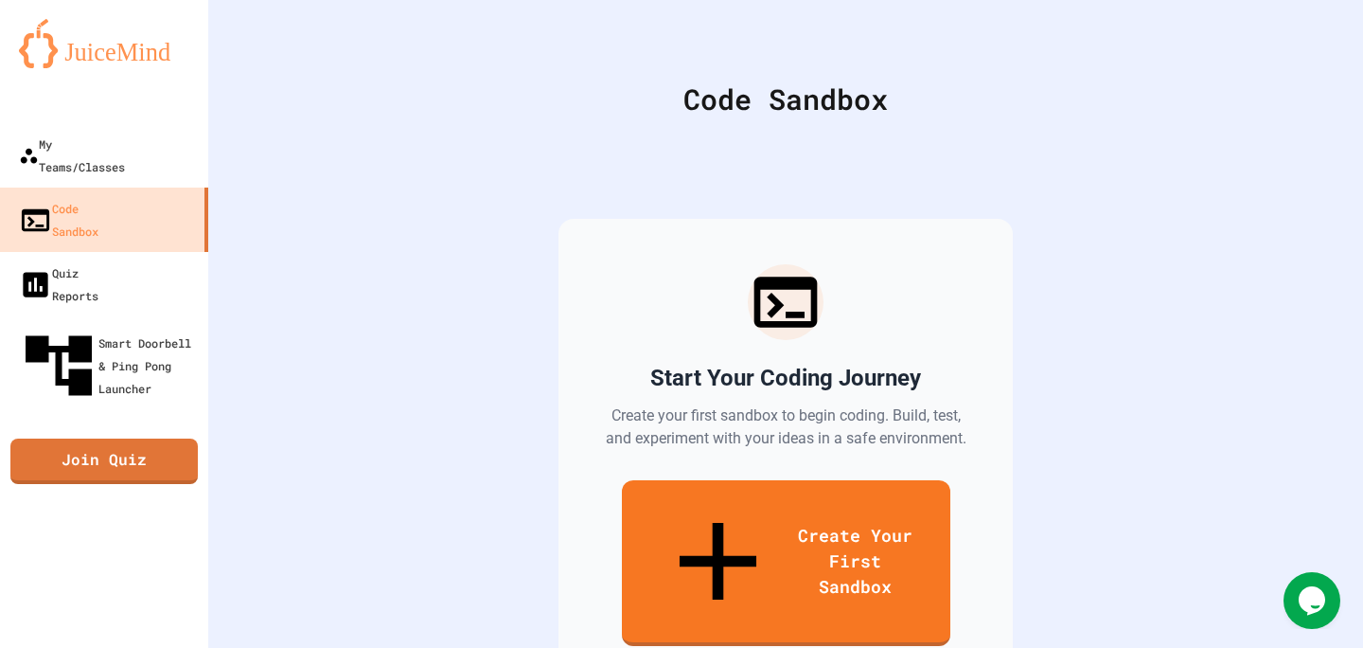
scroll to position [66, 0]
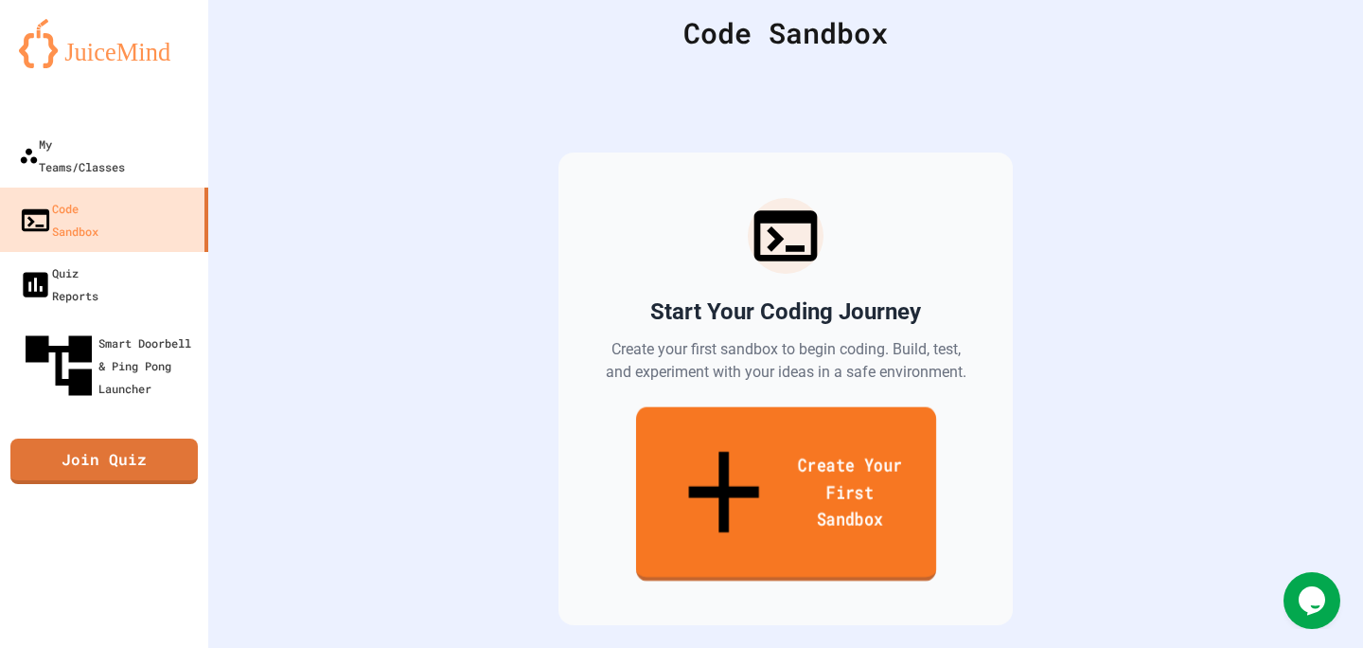
click at [635, 439] on link "Create Your First Sandbox" at bounding box center [785, 494] width 300 height 174
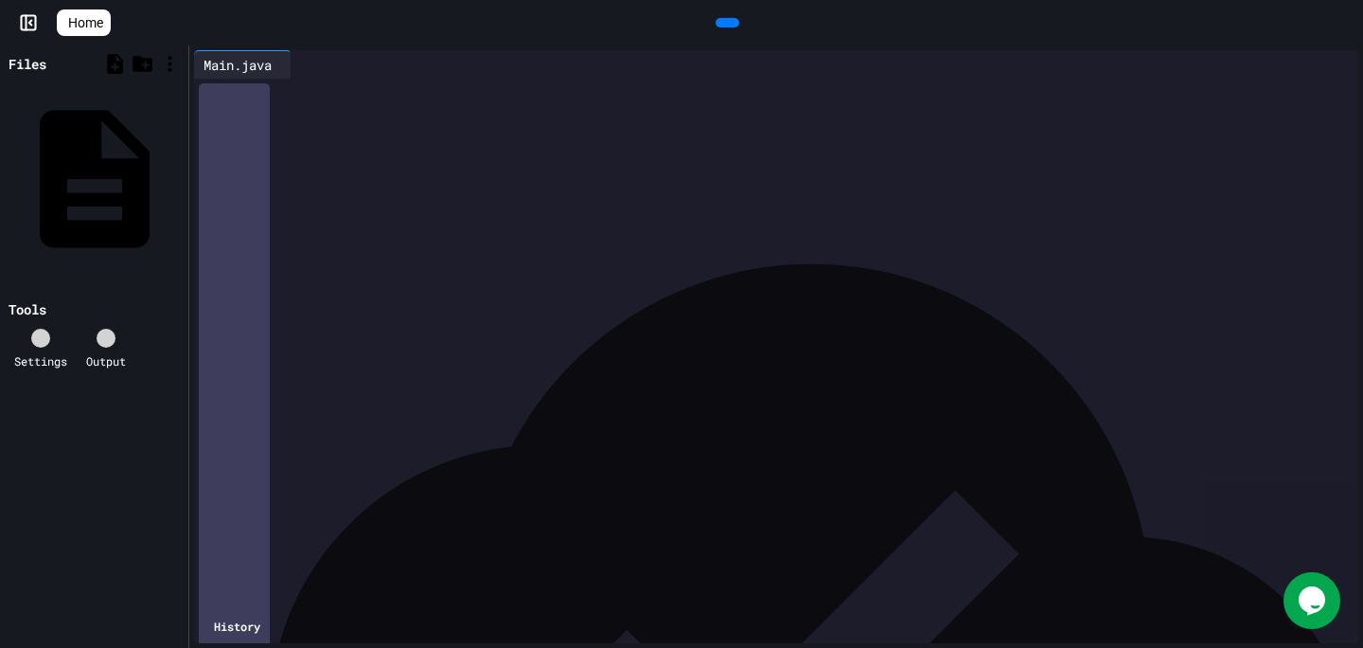
click at [16, 17] on div at bounding box center [28, 22] width 57 height 19
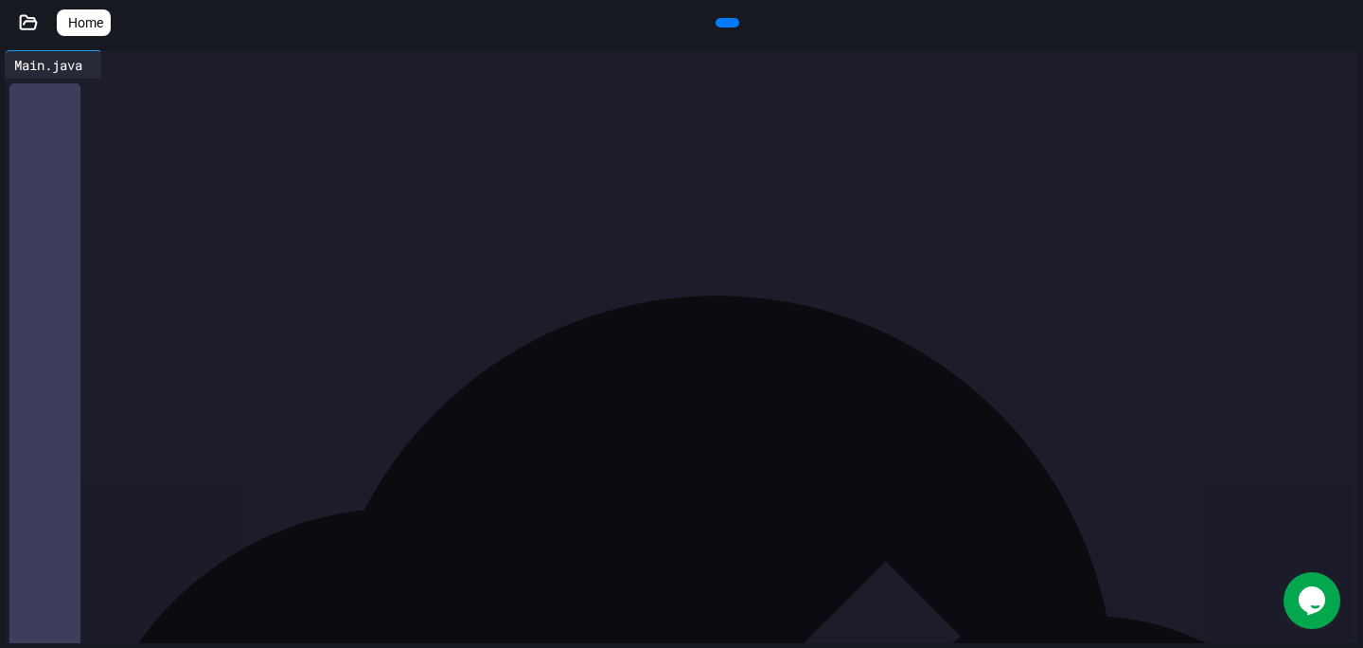
click at [35, 20] on icon at bounding box center [29, 21] width 16 height 13
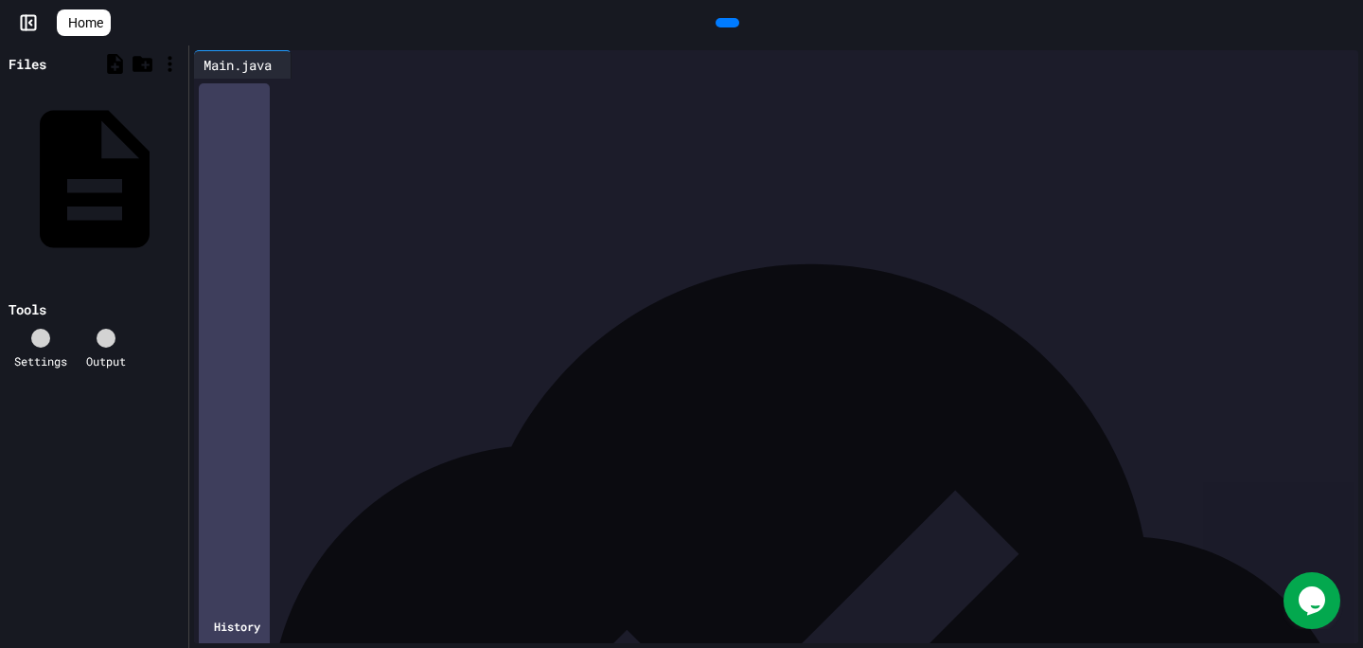
click at [64, 23] on icon at bounding box center [64, 23] width 0 height 0
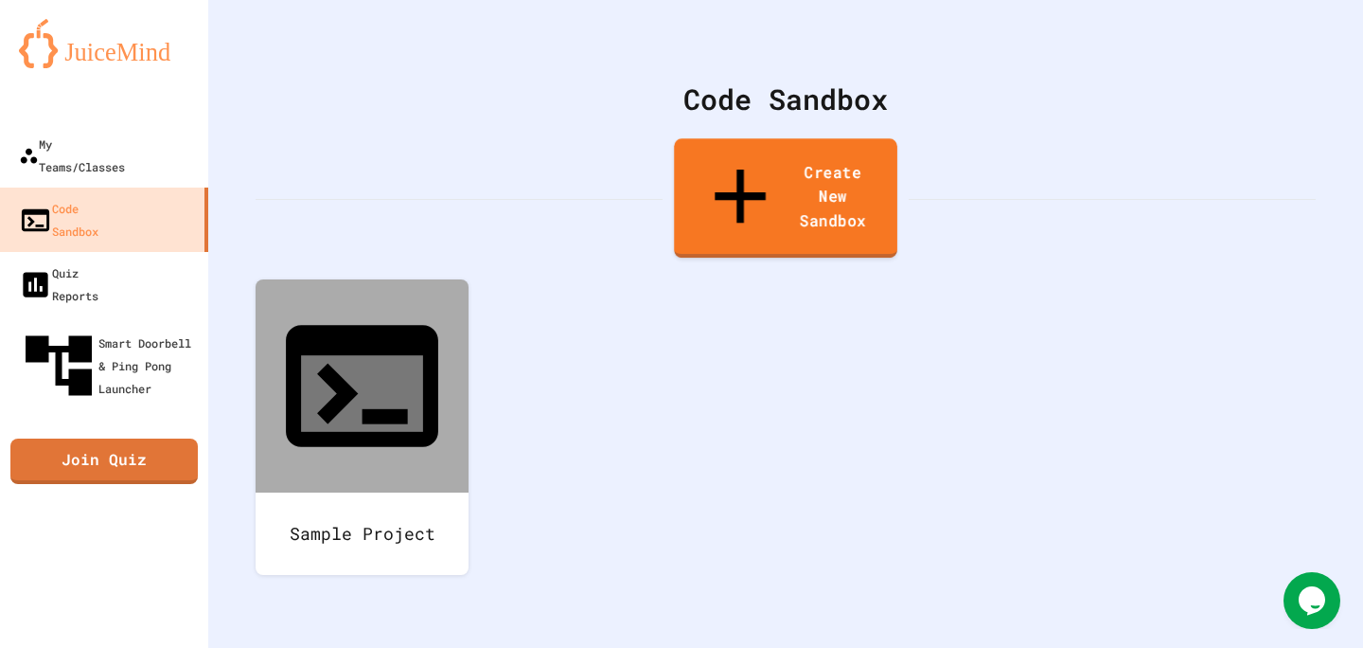
click at [742, 155] on link "Create New Sandbox" at bounding box center [785, 197] width 223 height 119
type input "*********"
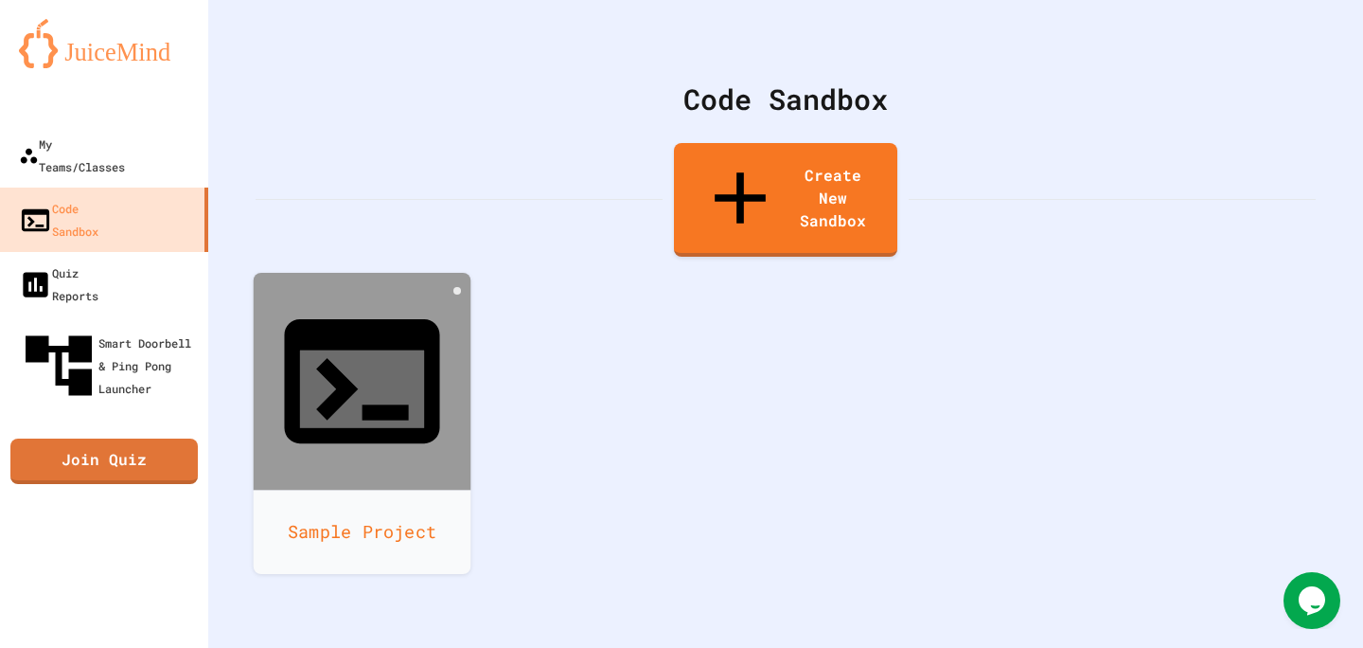
click at [387, 318] on div at bounding box center [363, 382] width 218 height 218
click at [457, 291] on icon at bounding box center [457, 291] width 0 height 0
type input "*"
type input "*********"
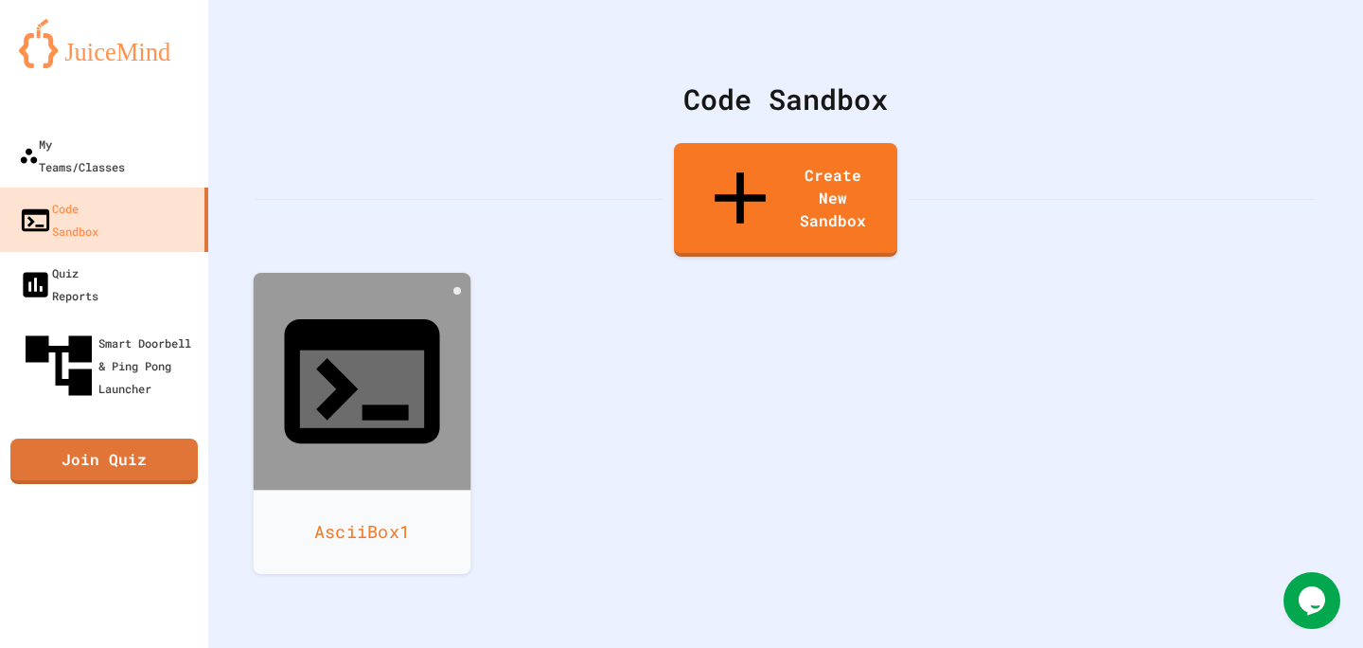
click at [414, 273] on div at bounding box center [363, 382] width 218 height 218
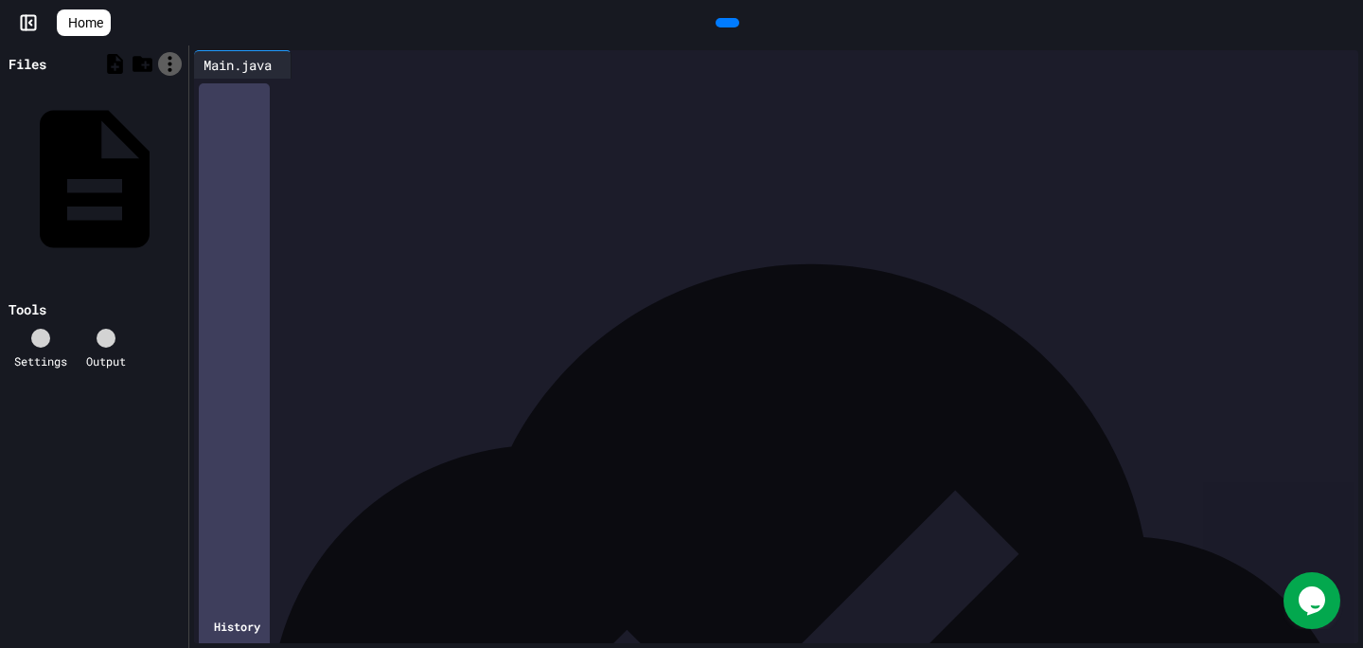
click at [179, 62] on div at bounding box center [170, 64] width 24 height 24
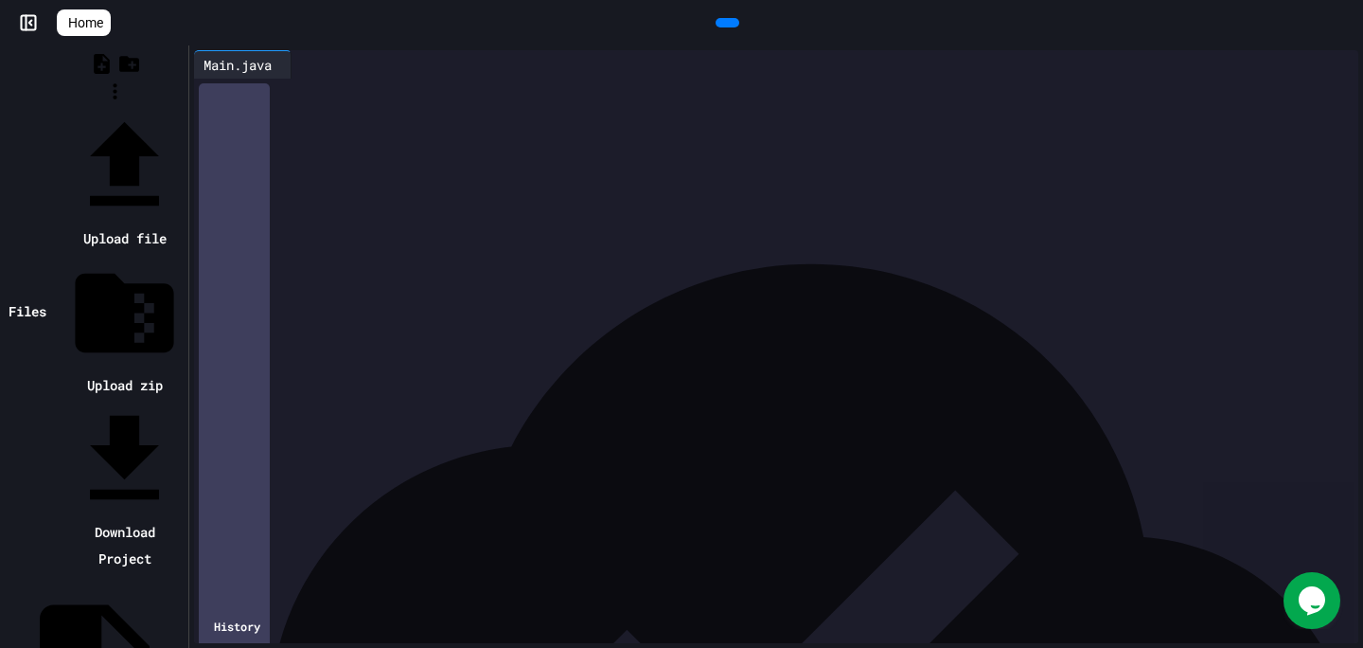
click at [184, 107] on div at bounding box center [114, 107] width 137 height 0
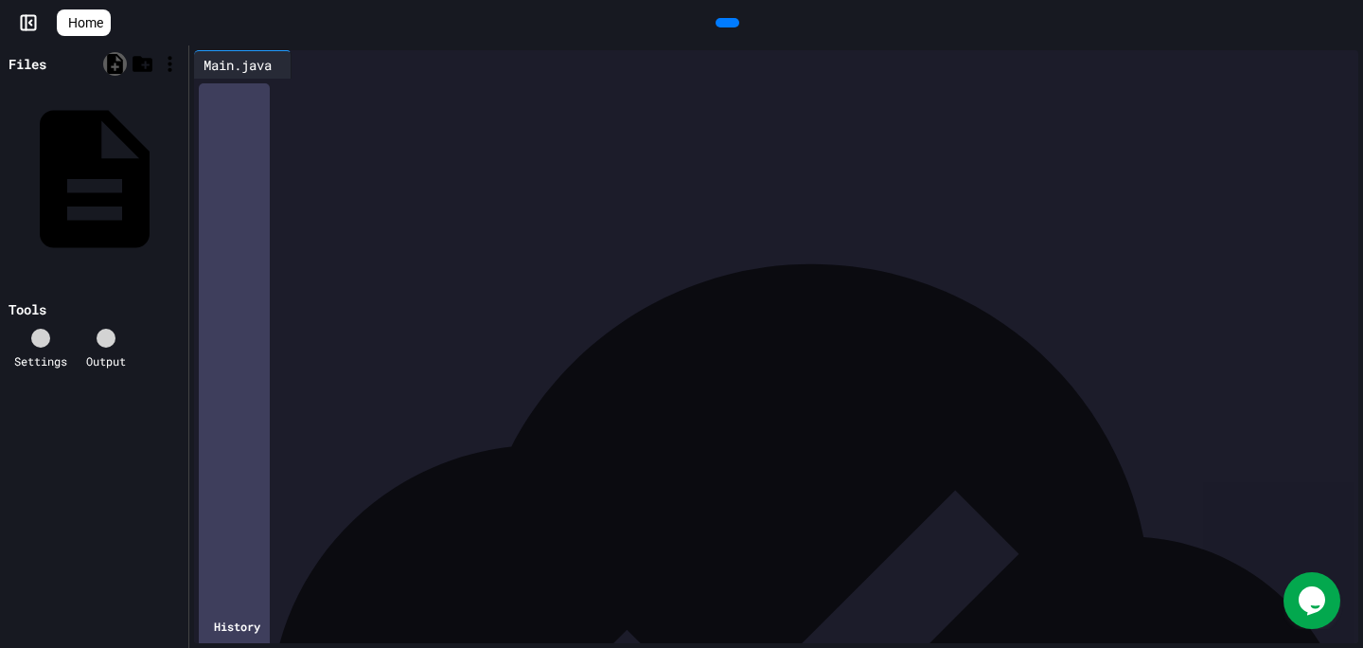
click at [116, 62] on icon at bounding box center [115, 64] width 16 height 20
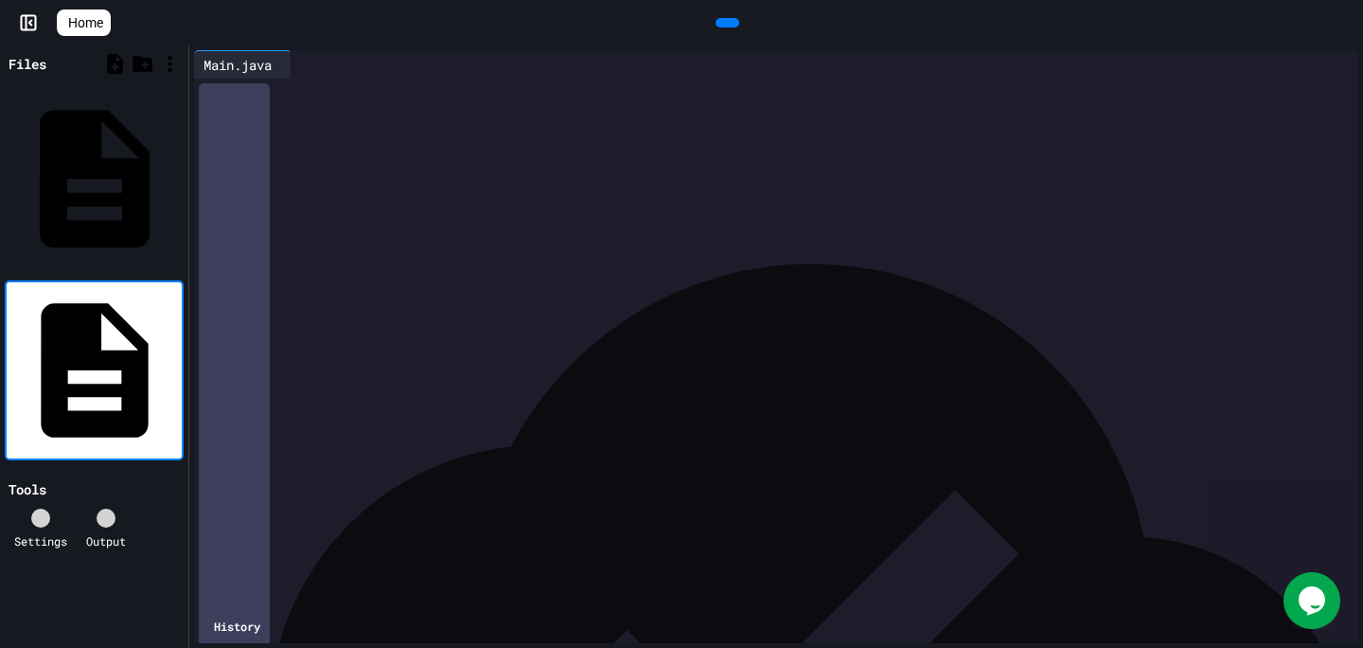
type input "**********"
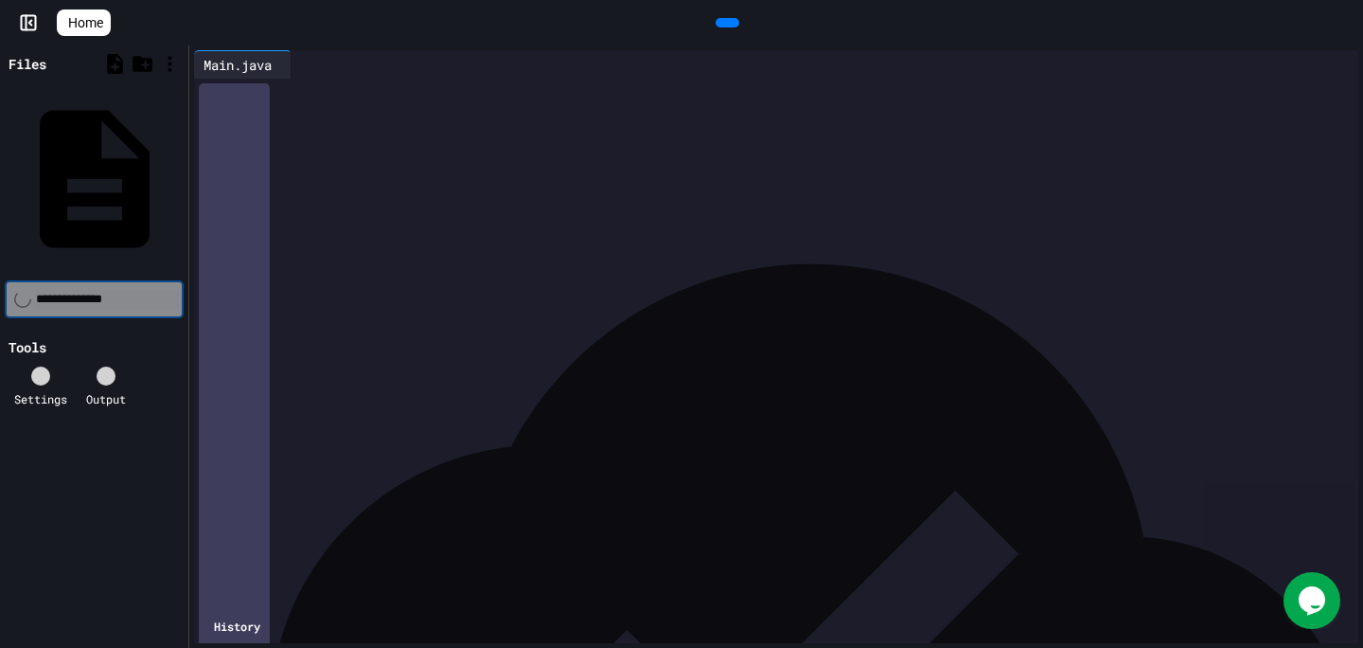
click at [115, 366] on div at bounding box center [106, 375] width 19 height 19
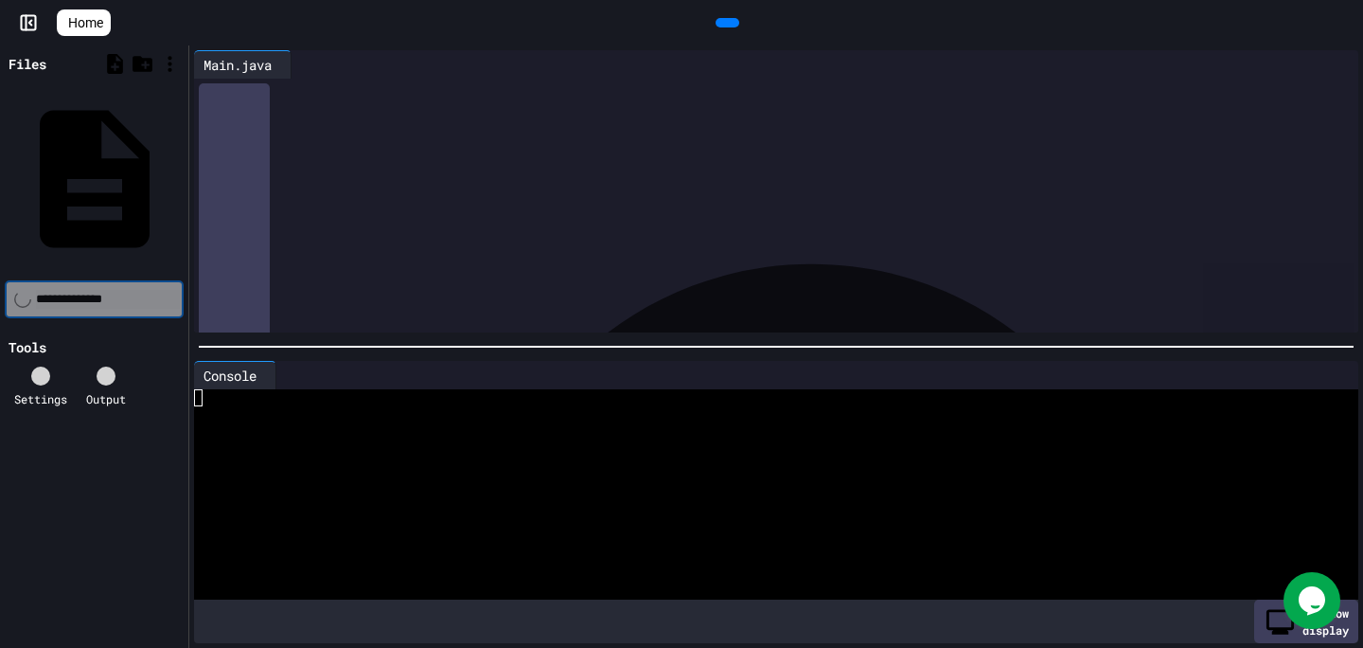
click at [115, 366] on div at bounding box center [106, 375] width 19 height 19
click at [178, 168] on div "Main.java" at bounding box center [178, 177] width 0 height 19
click at [119, 280] on div "**********" at bounding box center [94, 299] width 179 height 38
click at [178, 168] on div "Main.java" at bounding box center [178, 177] width 0 height 19
click at [176, 91] on div "Main.java" at bounding box center [94, 177] width 179 height 176
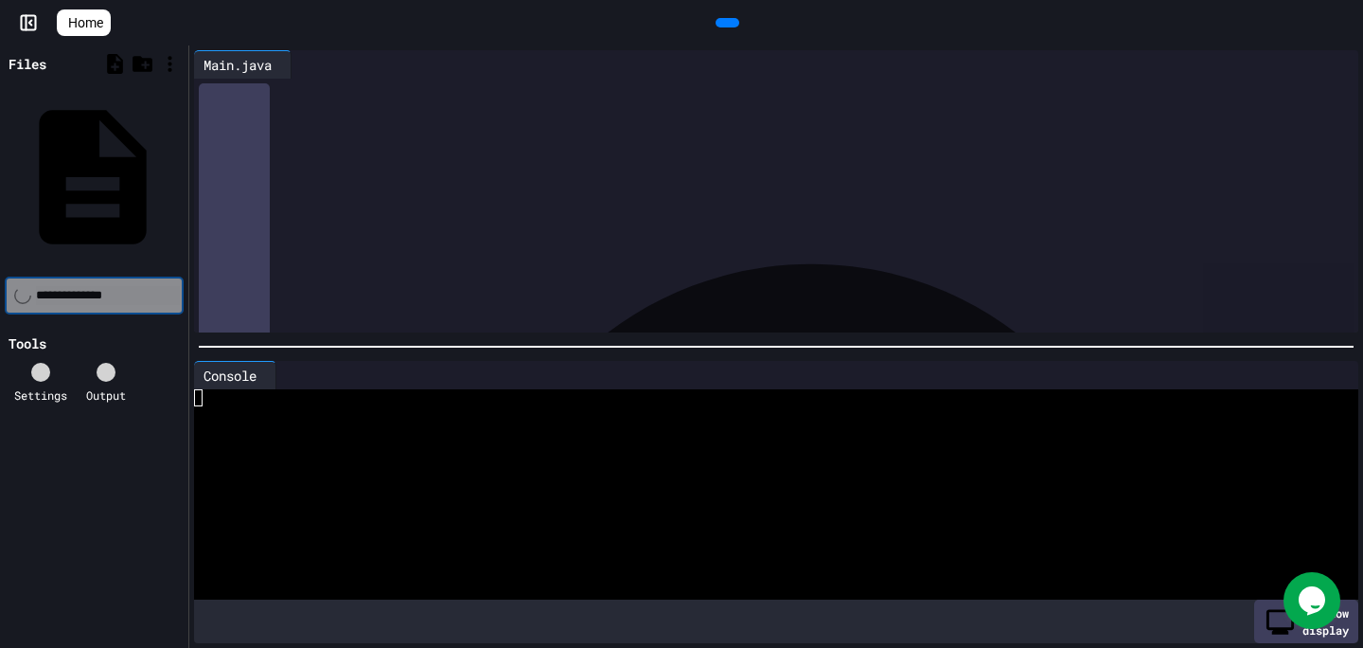
click at [180, 177] on icon at bounding box center [180, 177] width 0 height 0
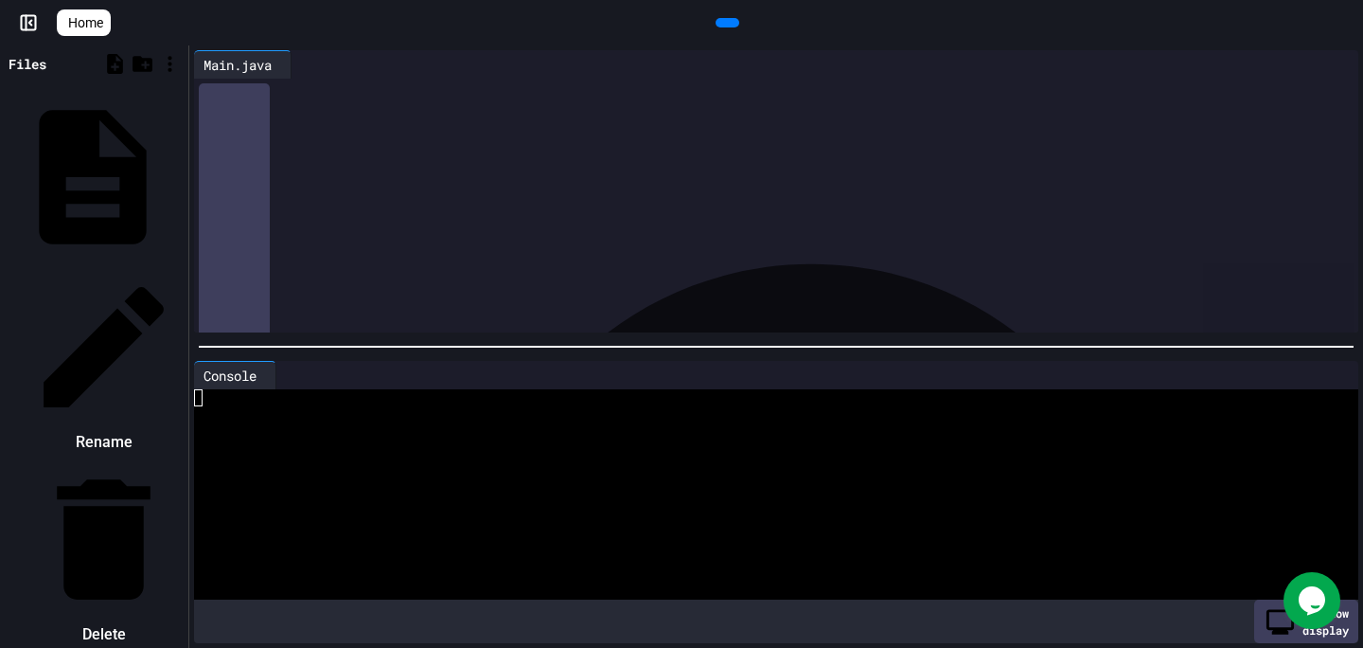
click at [127, 267] on div at bounding box center [94, 267] width 179 height 0
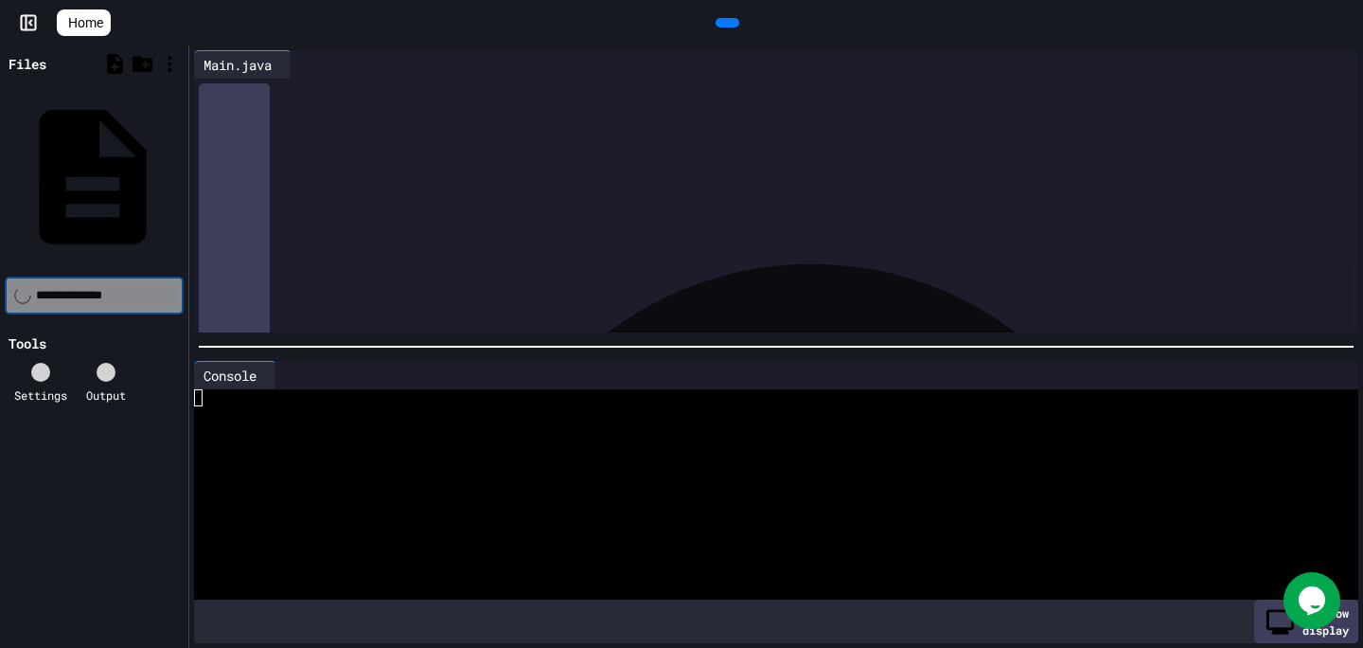
click at [111, 120] on div "Main.java" at bounding box center [94, 177] width 179 height 176
click at [112, 120] on div "Main.java" at bounding box center [94, 177] width 179 height 176
click at [178, 168] on div "Main.java" at bounding box center [178, 177] width 0 height 19
click at [180, 177] on icon at bounding box center [180, 177] width 0 height 0
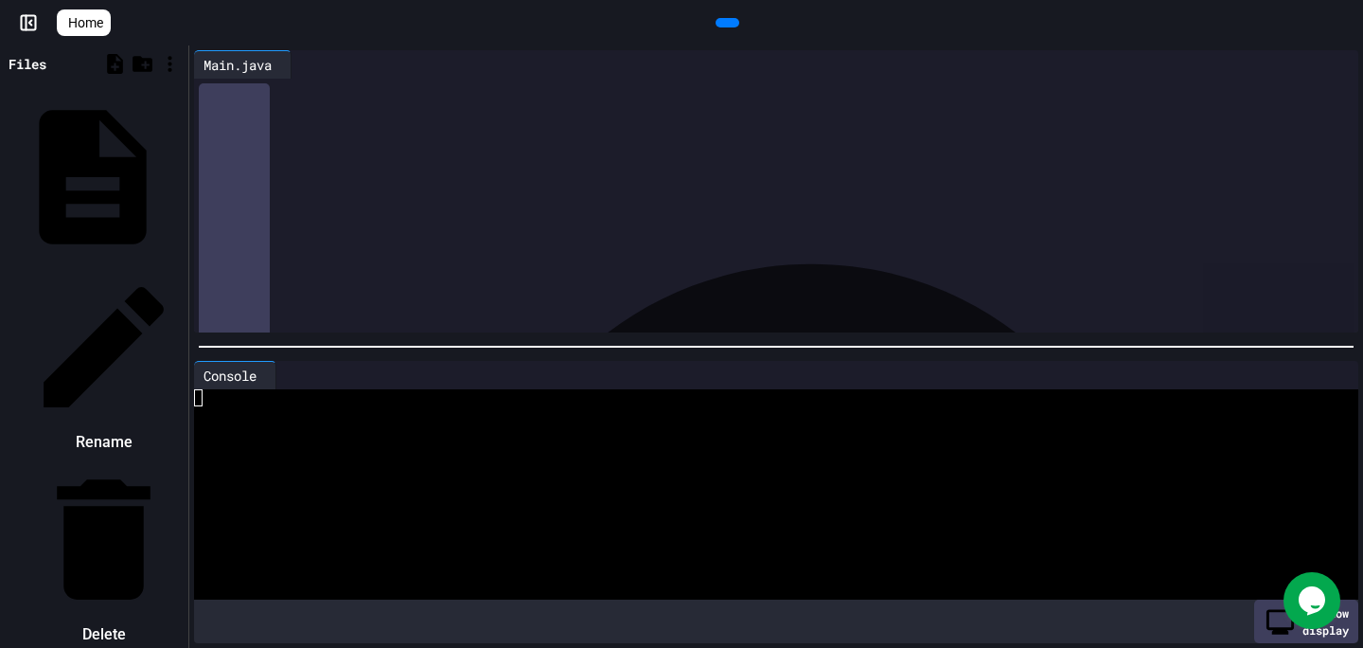
click at [184, 267] on div at bounding box center [94, 267] width 179 height 0
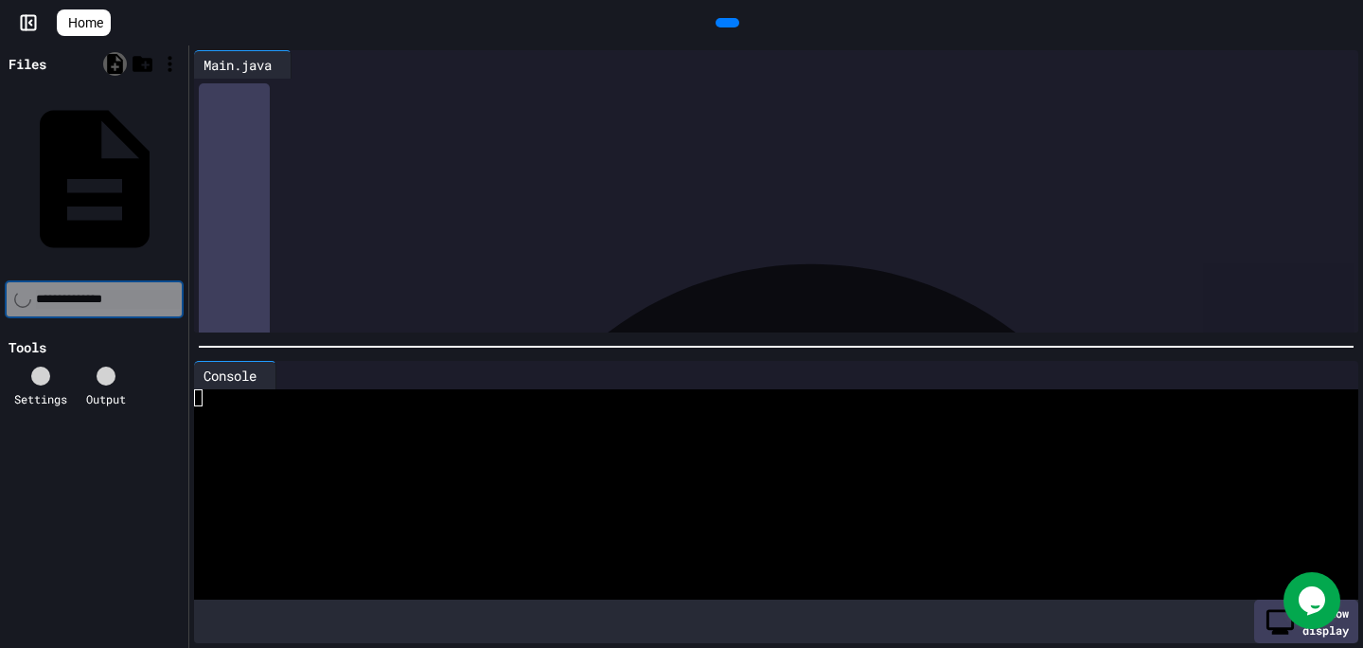
click at [113, 69] on icon at bounding box center [115, 64] width 16 height 20
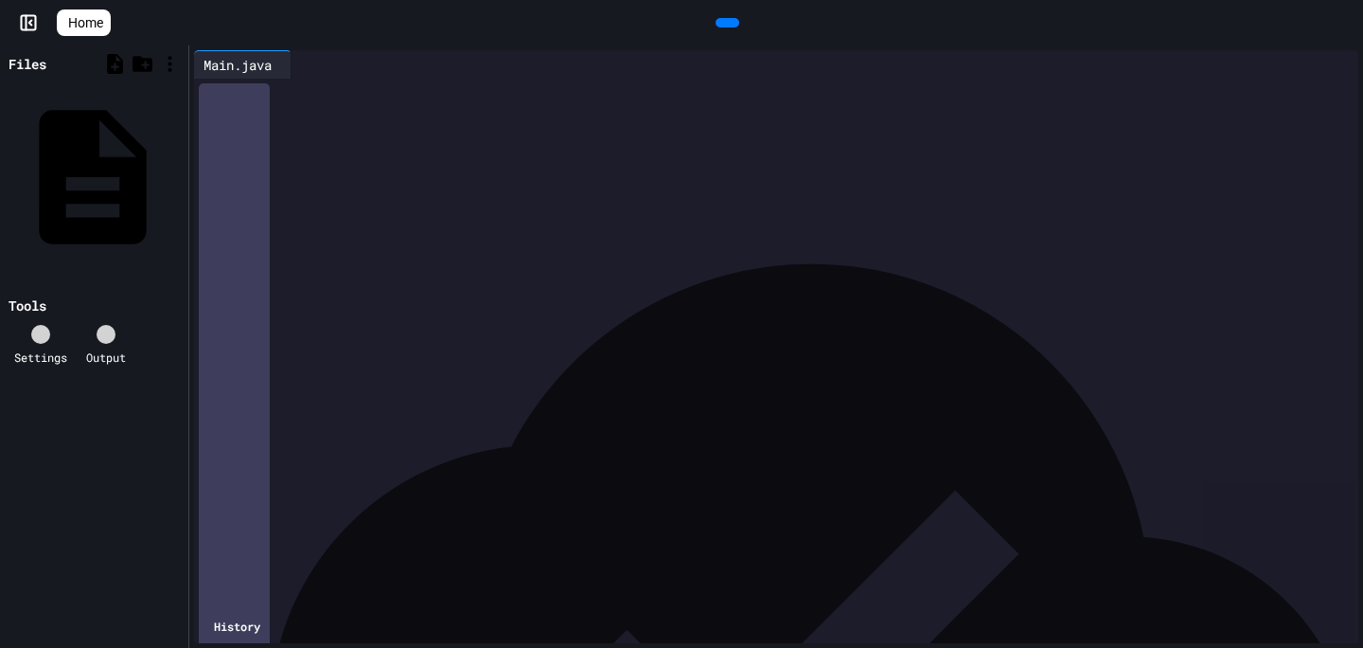
click at [178, 168] on div "Main.java" at bounding box center [178, 177] width 0 height 19
click at [64, 23] on icon at bounding box center [64, 23] width 0 height 0
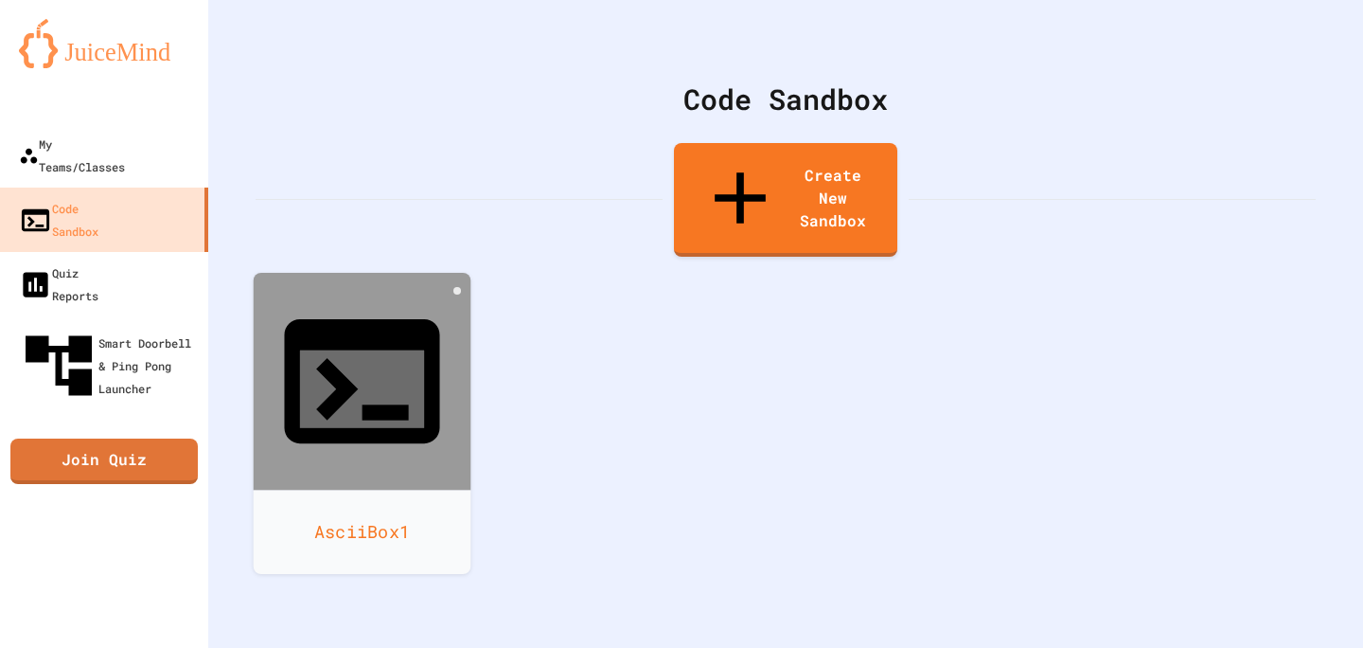
click at [337, 301] on icon at bounding box center [362, 381] width 186 height 186
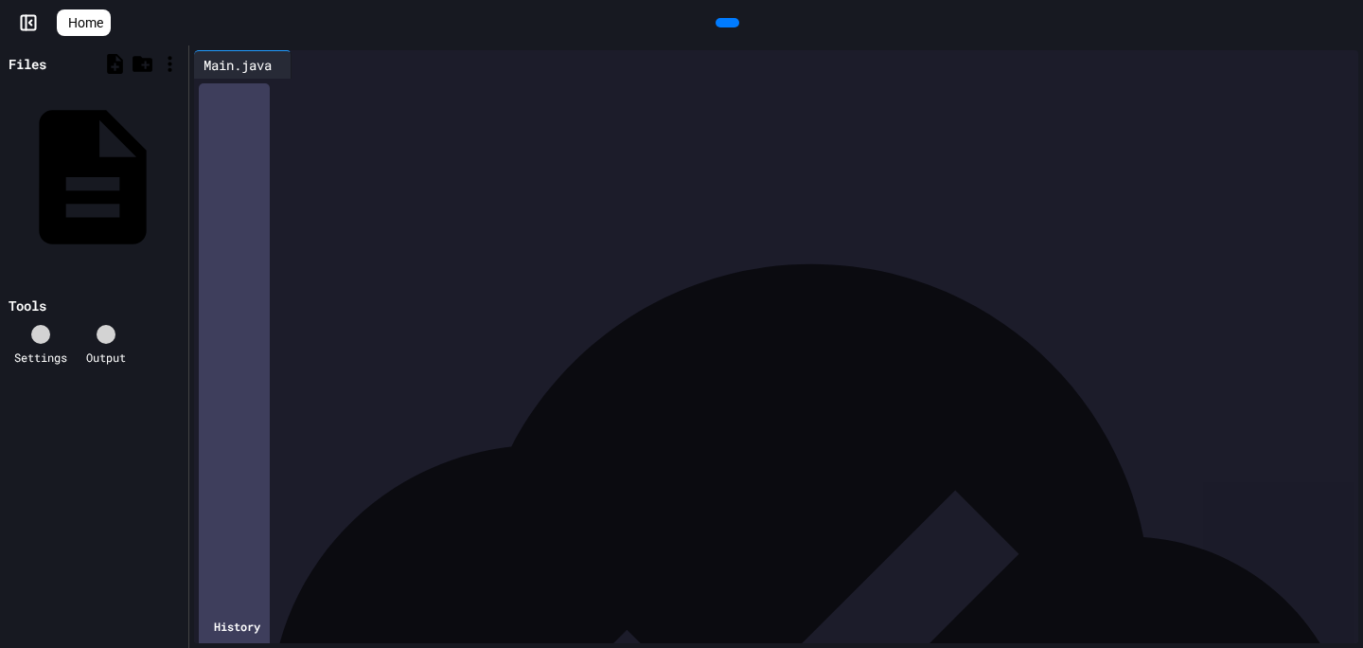
click at [180, 177] on icon at bounding box center [180, 177] width 0 height 0
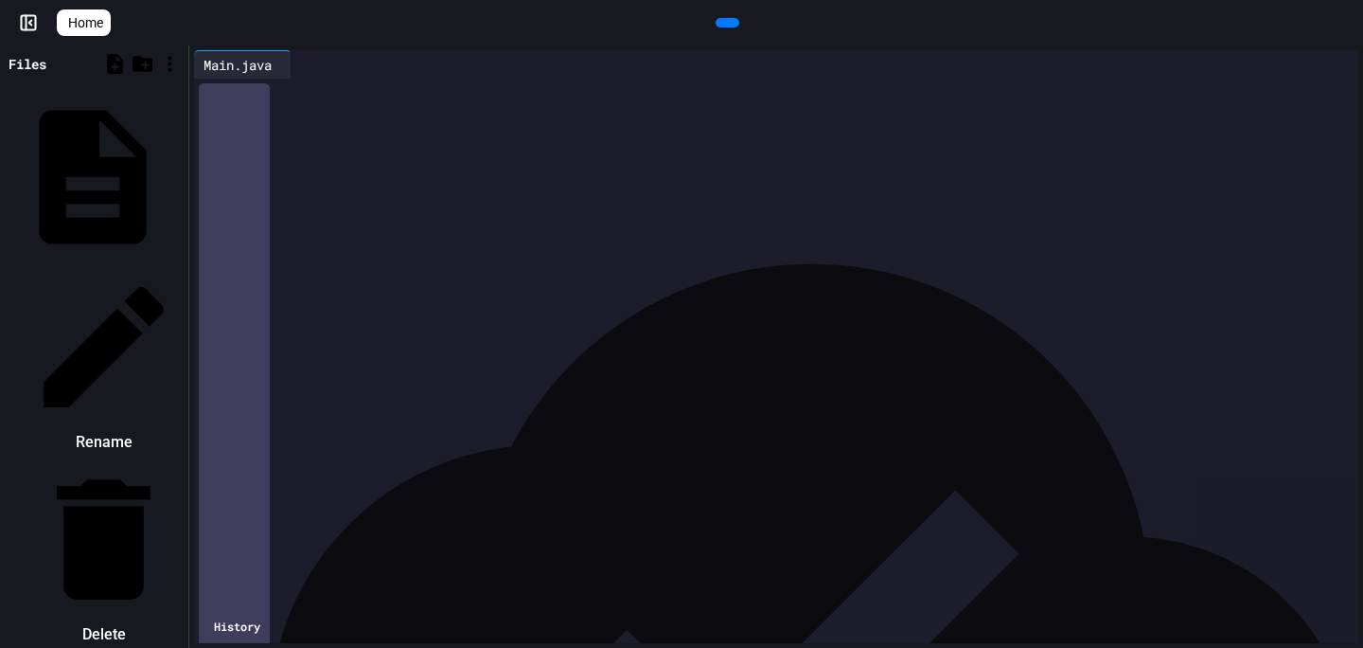
click at [184, 267] on li "Rename" at bounding box center [104, 362] width 160 height 190
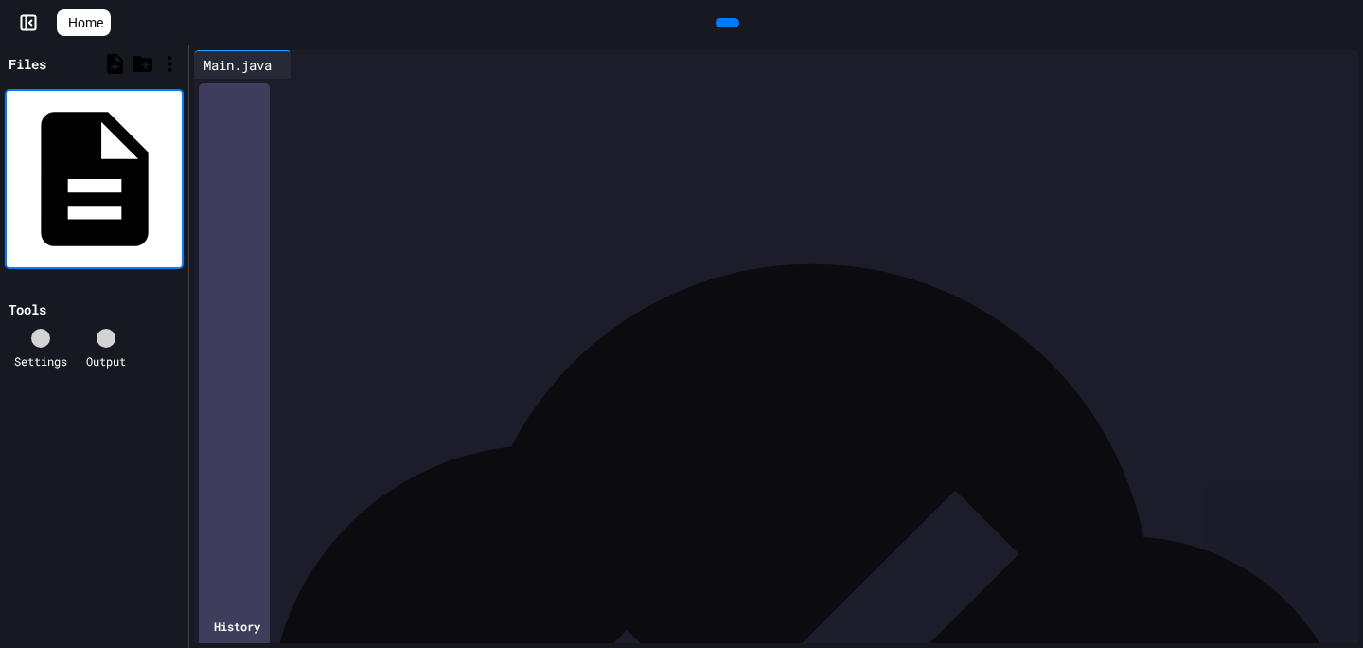
type input "**********"
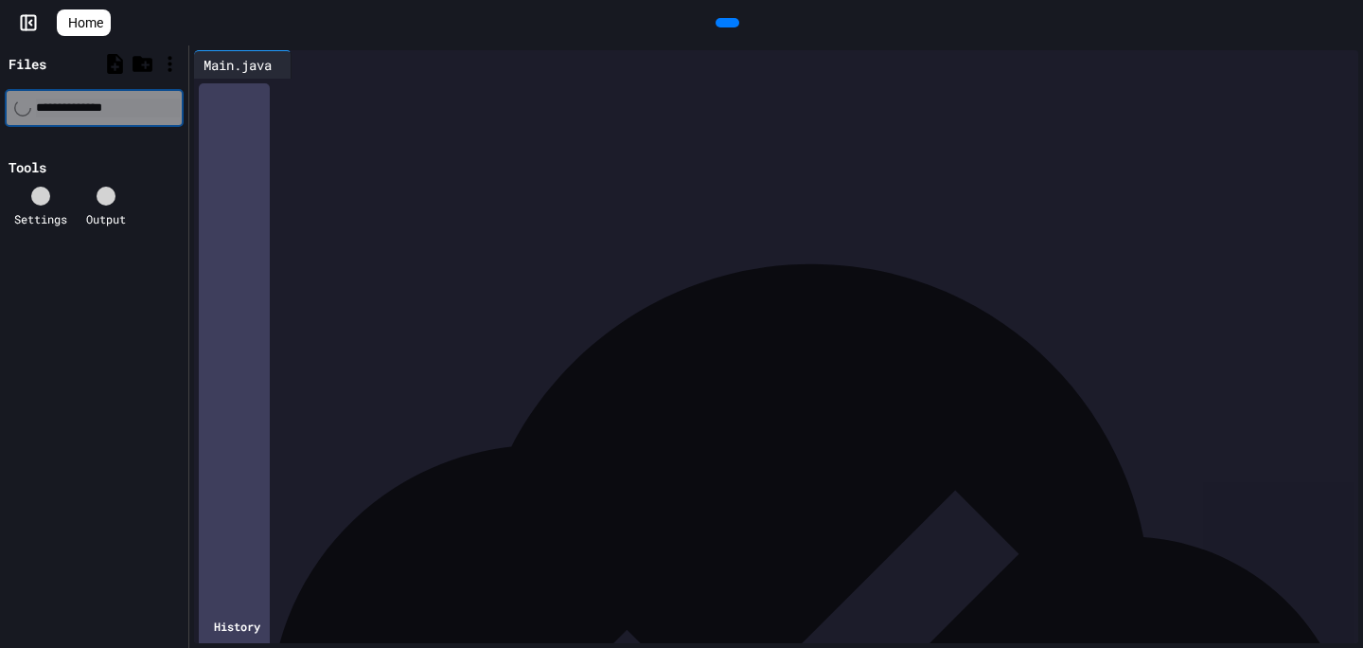
click at [292, 94] on span "*****" at bounding box center [279, 90] width 26 height 13
click at [292, 91] on span "*****" at bounding box center [279, 90] width 26 height 13
